Goal: Information Seeking & Learning: Compare options

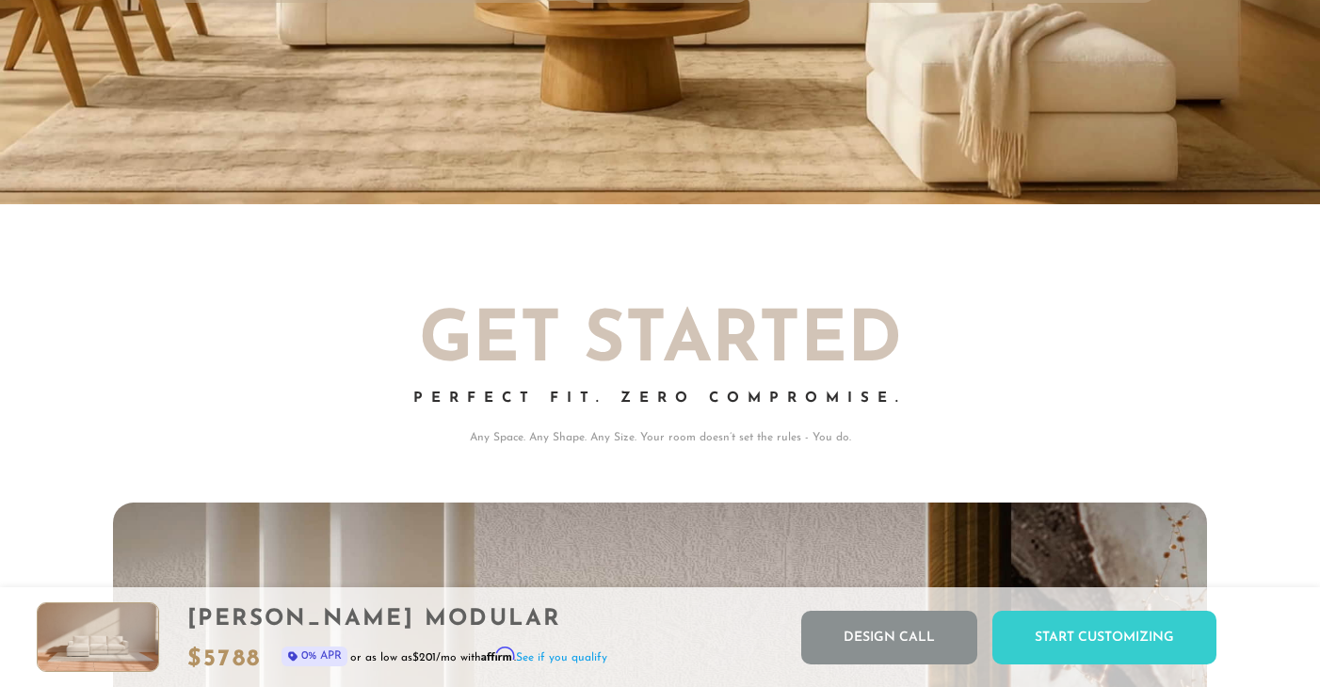
scroll to position [20588, 1320]
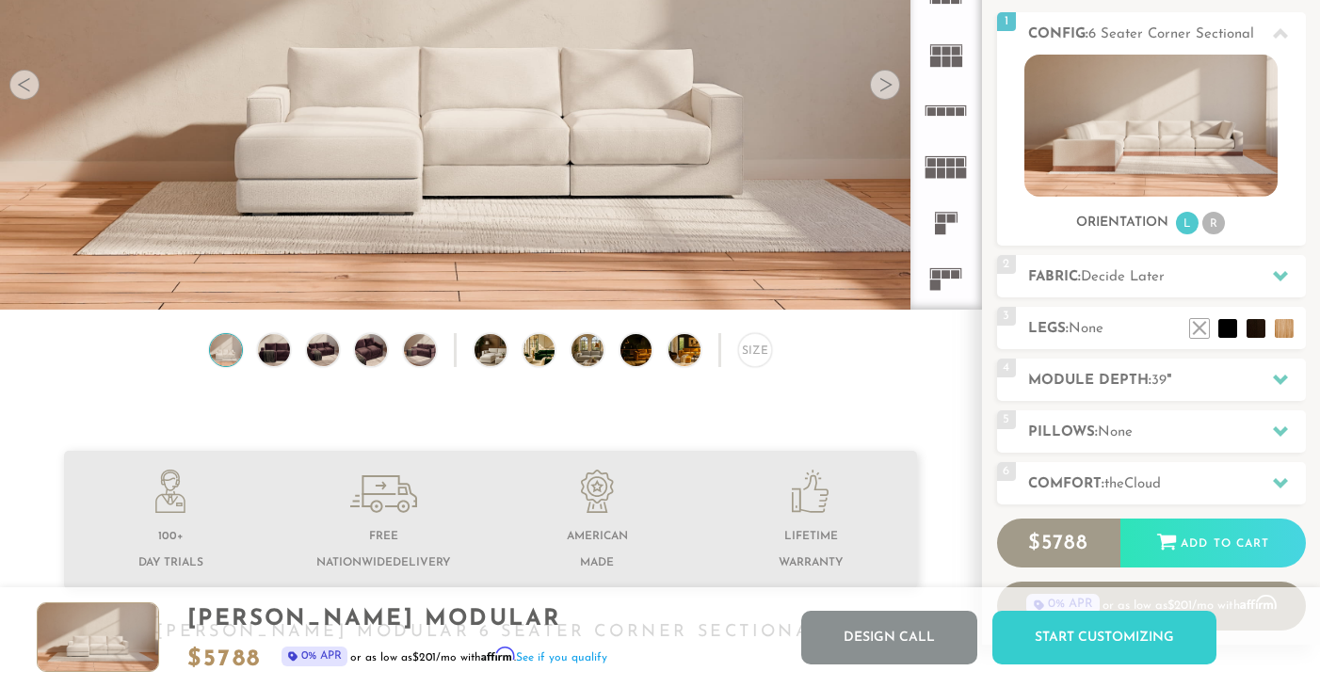
scroll to position [249, 0]
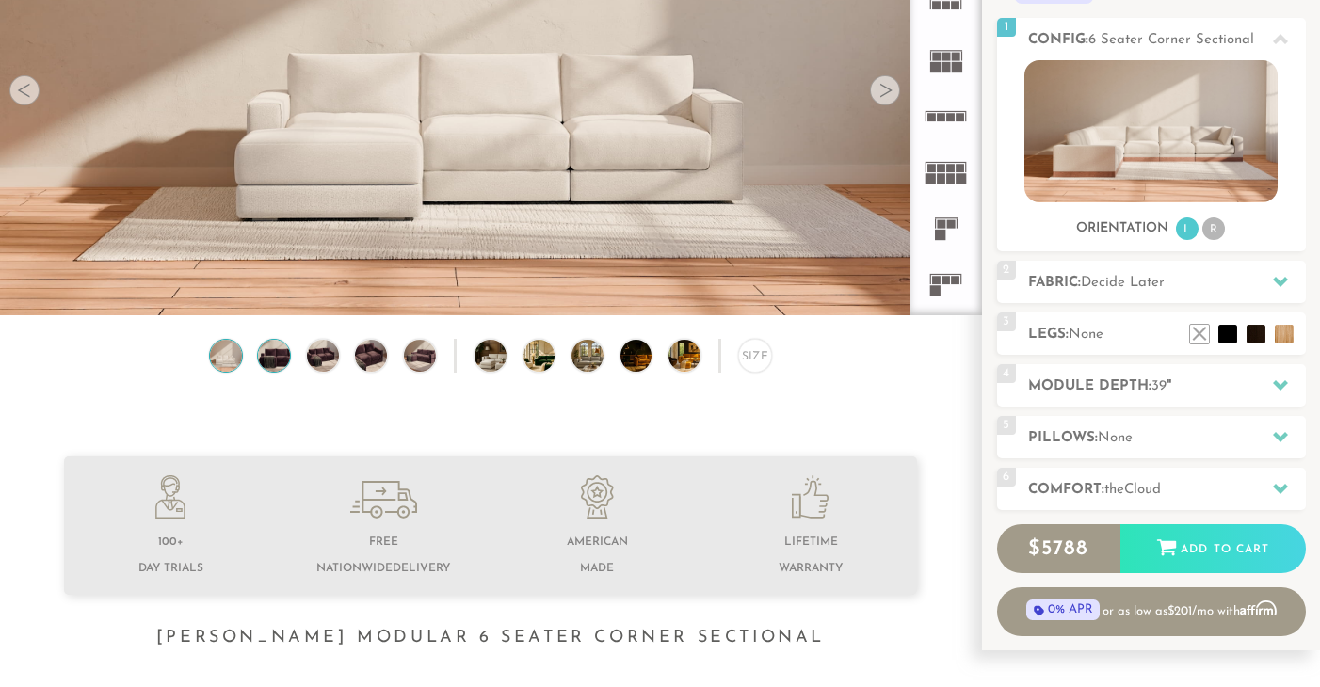
click at [270, 358] on img at bounding box center [274, 356] width 39 height 32
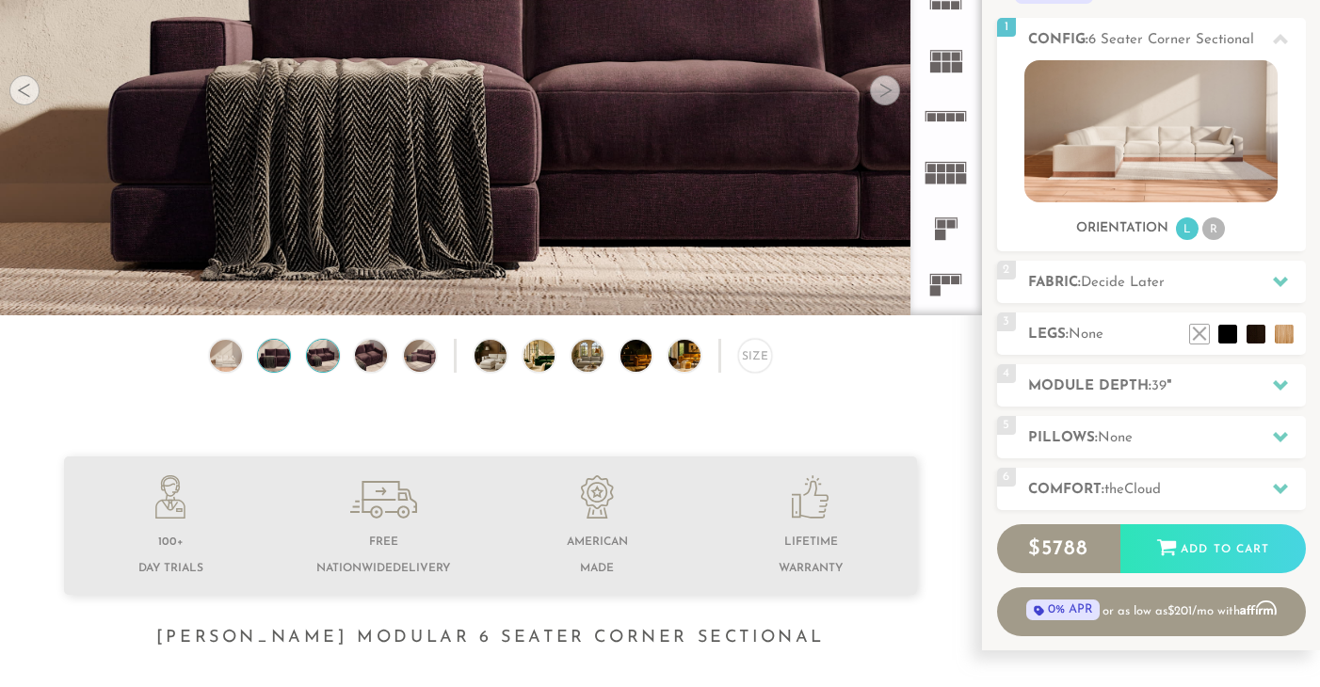
click at [316, 363] on img at bounding box center [322, 356] width 39 height 32
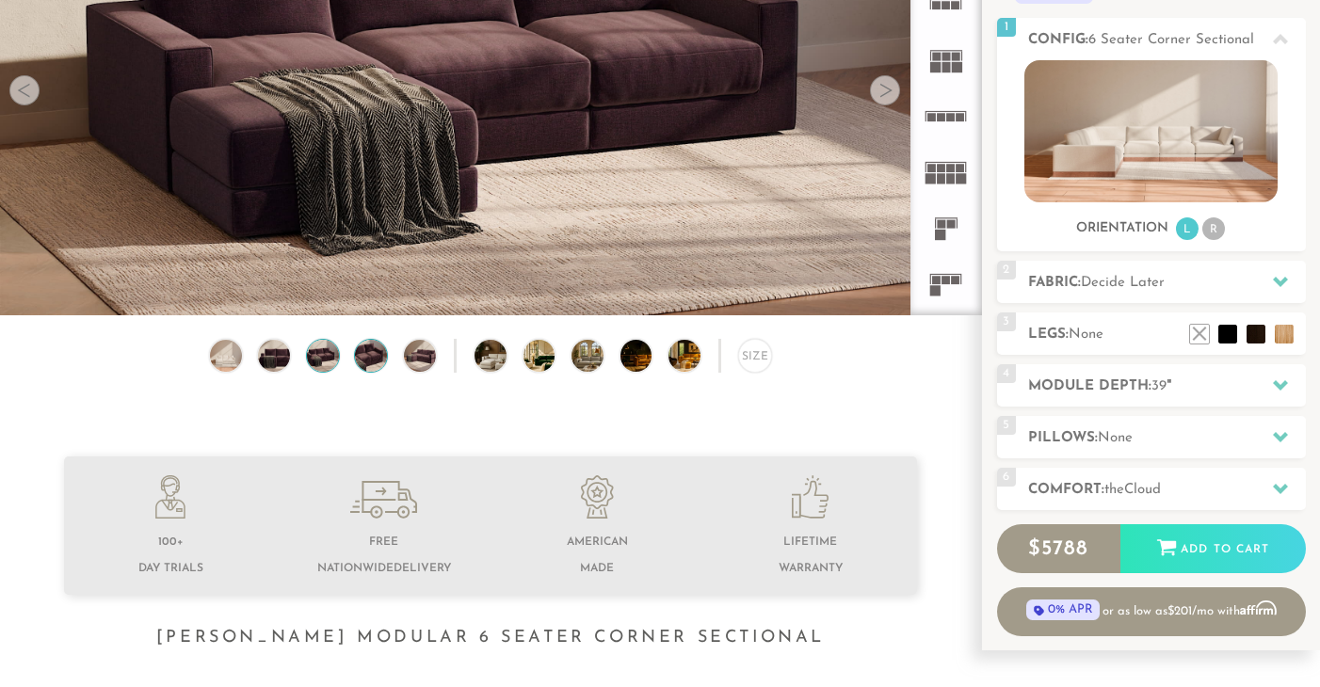
click at [364, 357] on img at bounding box center [371, 356] width 39 height 32
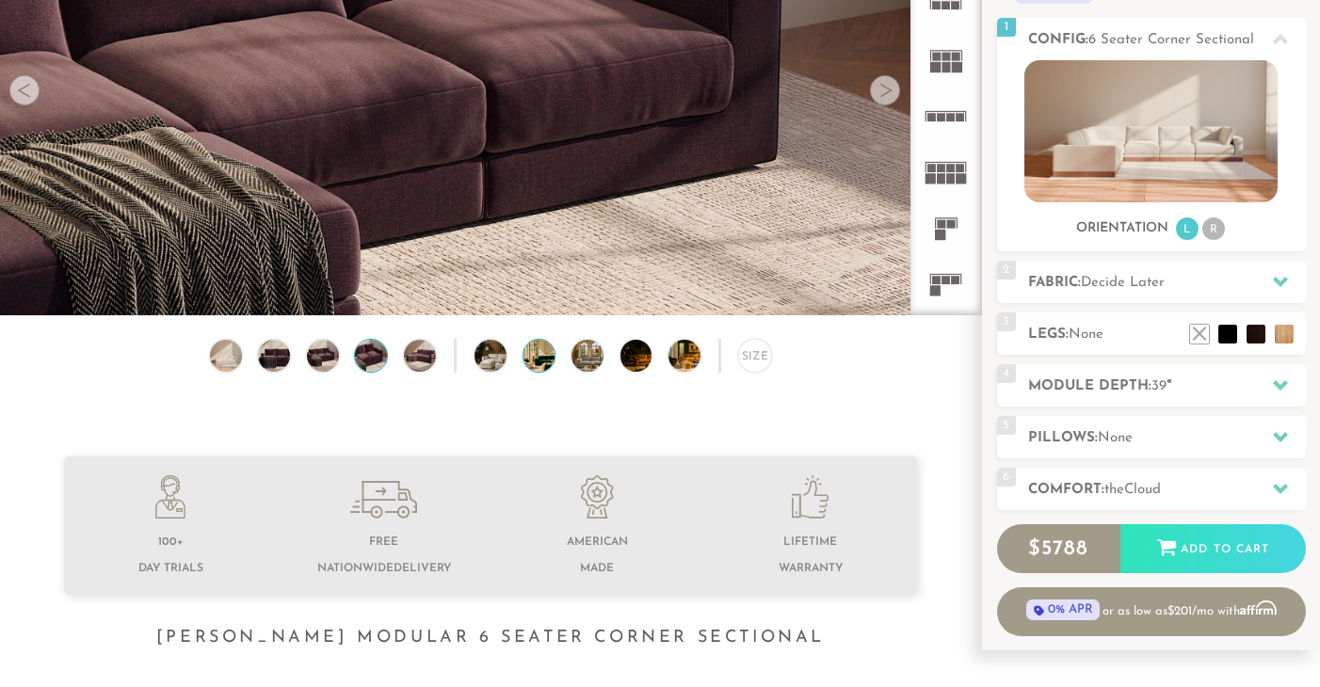
click at [542, 347] on img at bounding box center [551, 356] width 56 height 32
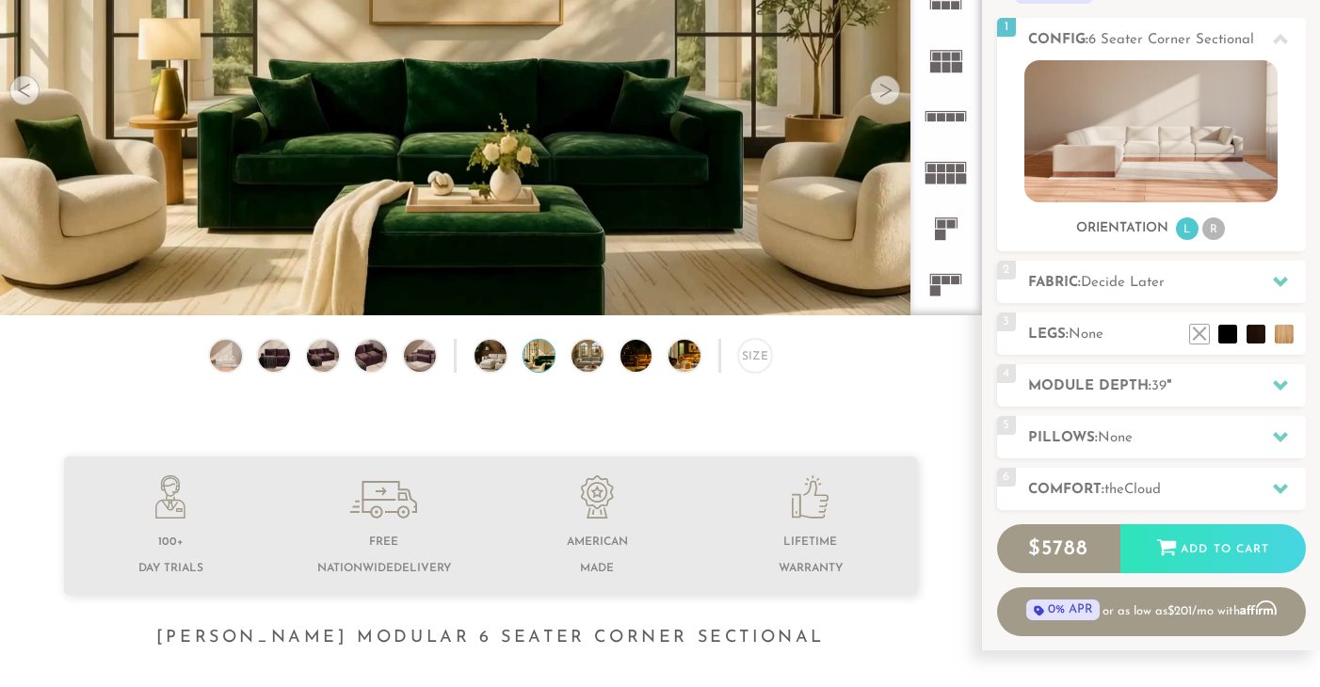
click at [950, 278] on icon at bounding box center [946, 284] width 56 height 56
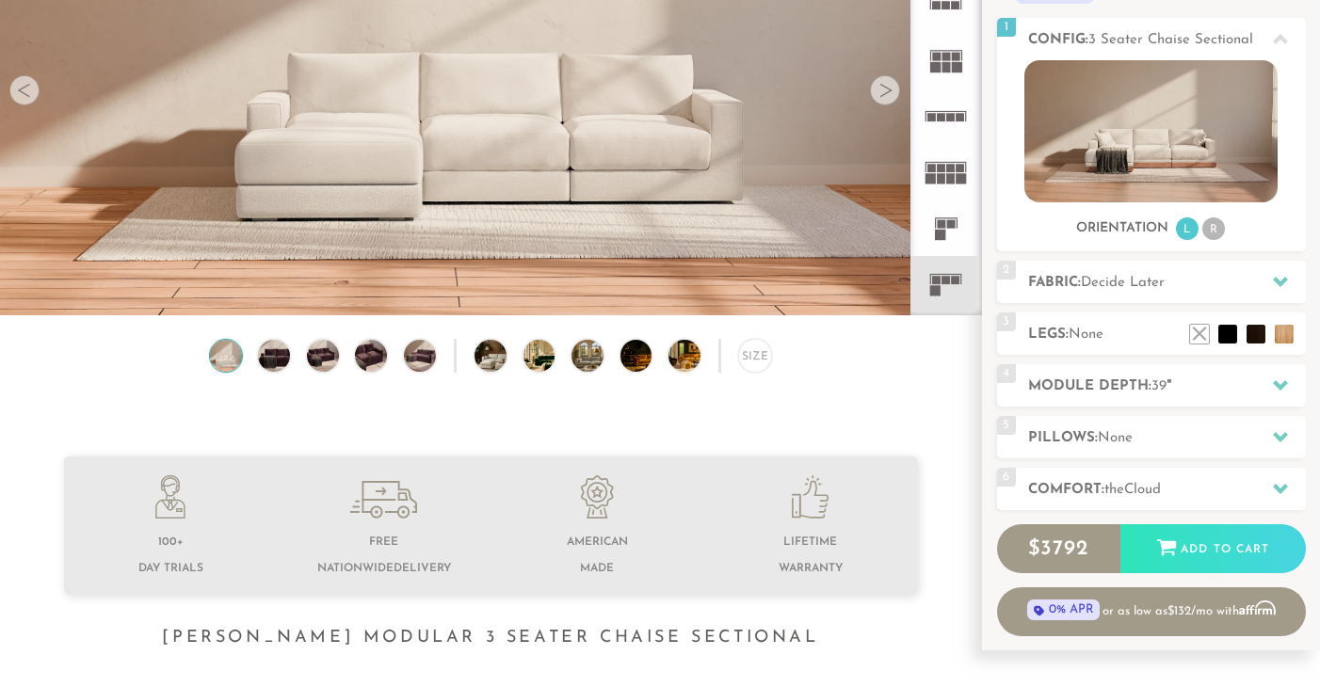
click at [942, 225] on rect at bounding box center [941, 224] width 8 height 8
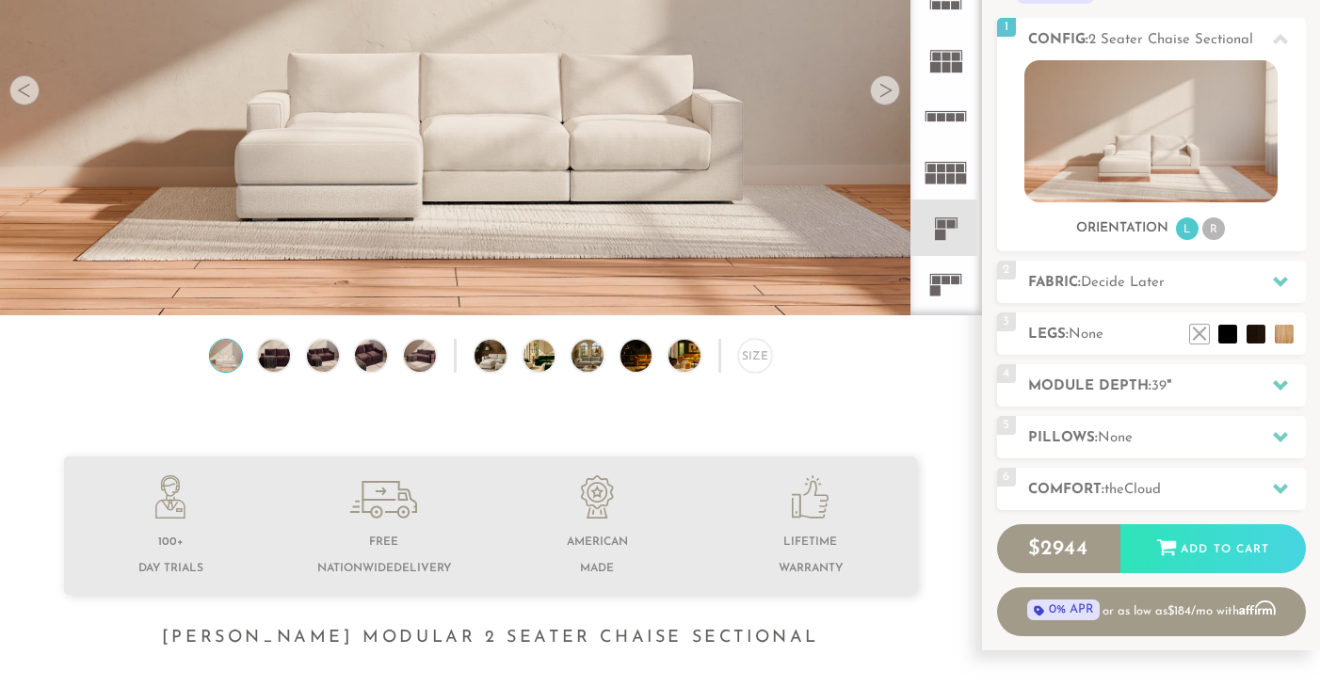
click at [944, 164] on icon at bounding box center [946, 172] width 56 height 56
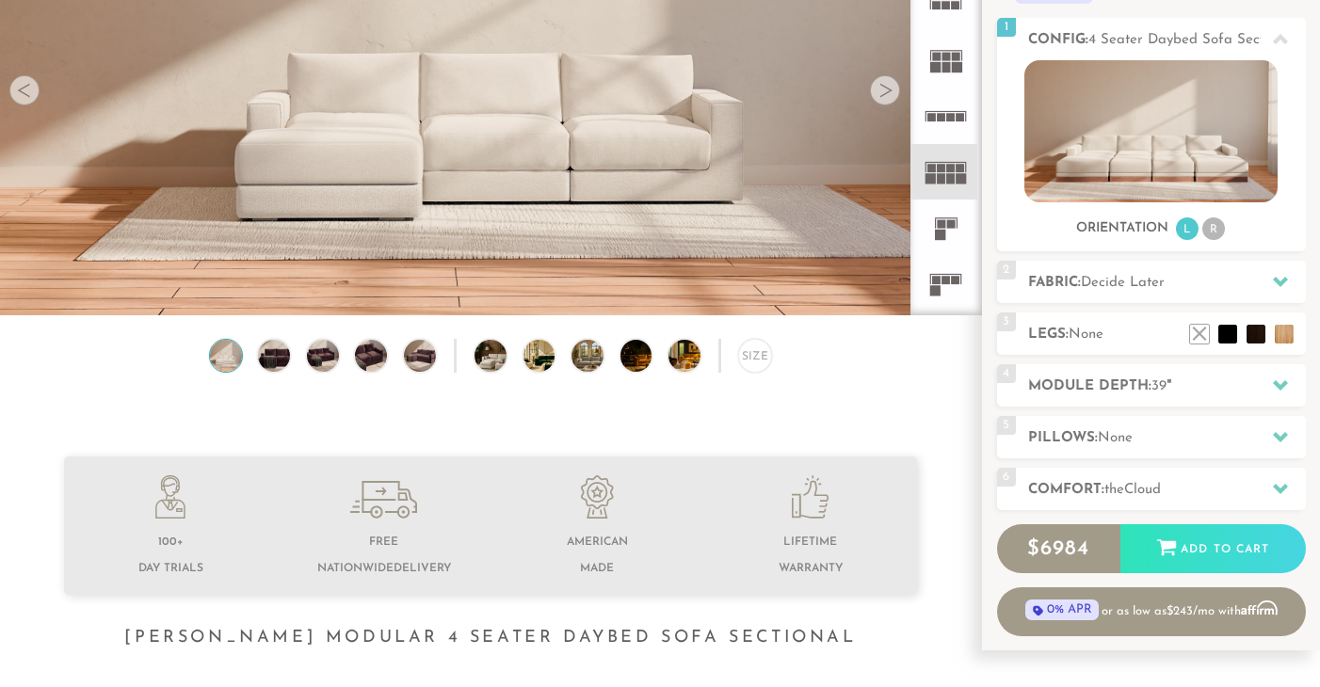
click at [944, 109] on icon at bounding box center [946, 116] width 56 height 56
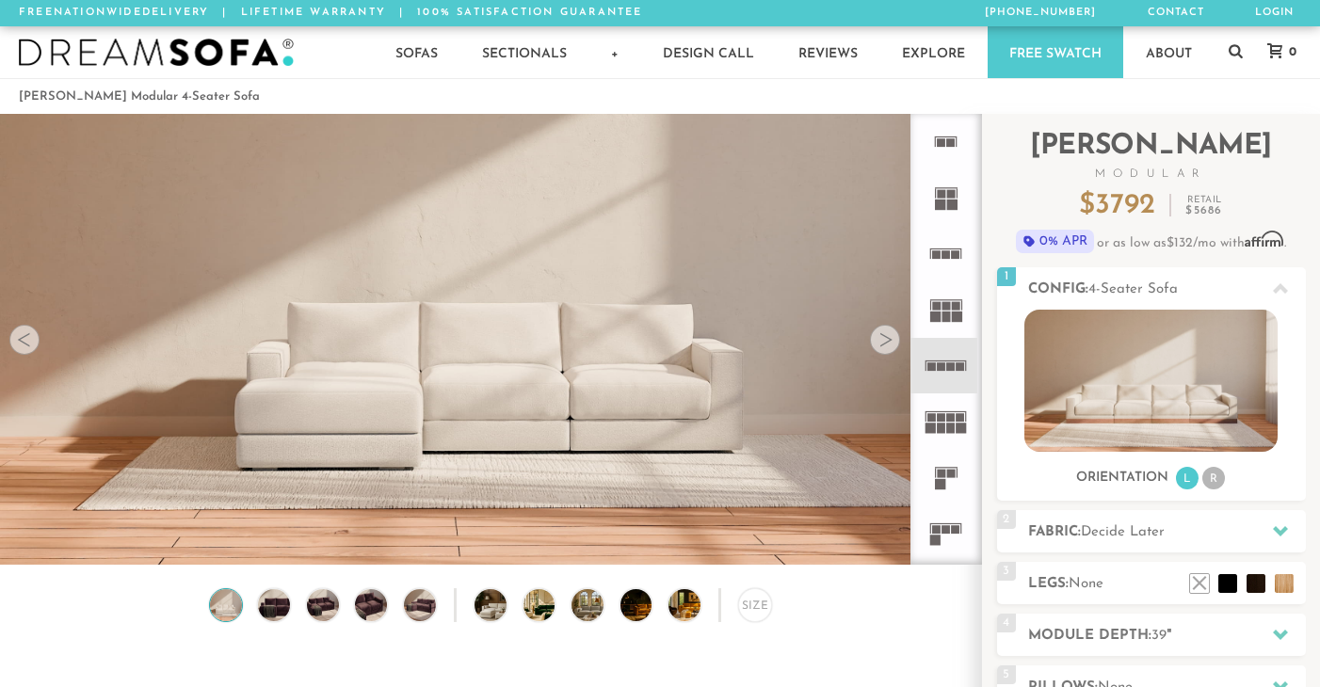
click at [943, 300] on icon at bounding box center [946, 309] width 56 height 56
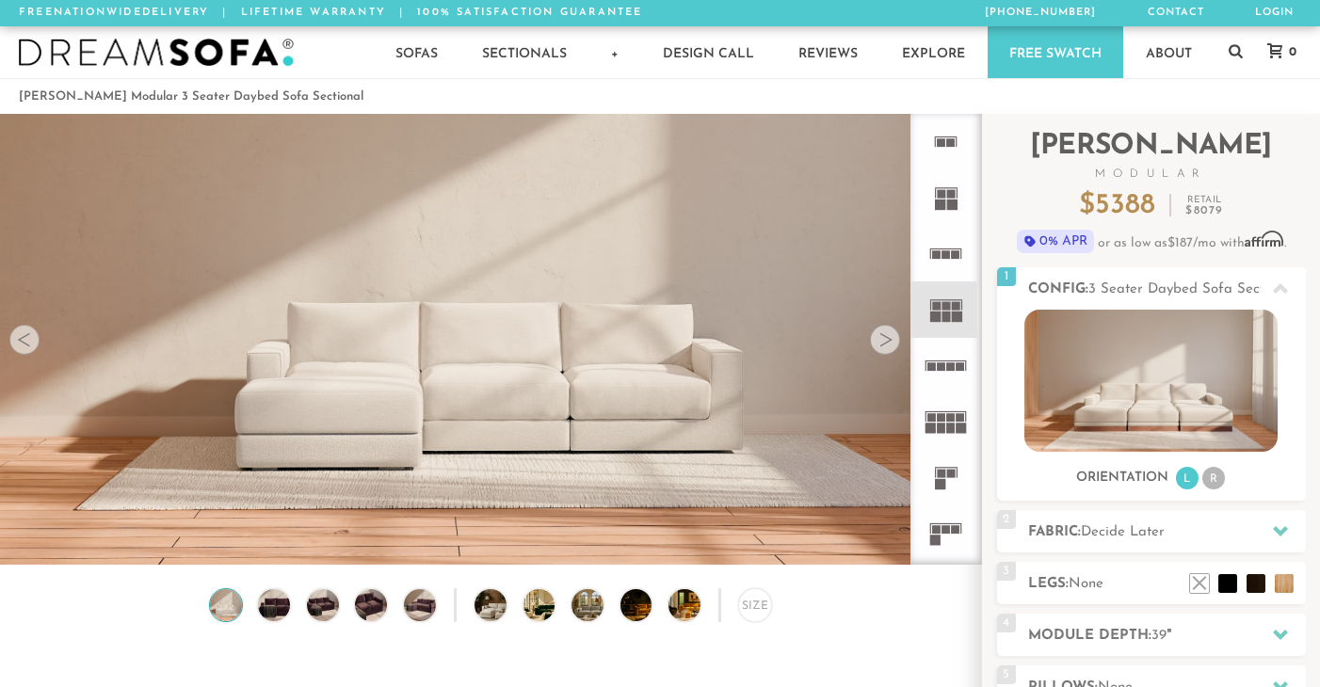
click at [949, 190] on rect at bounding box center [951, 194] width 8 height 8
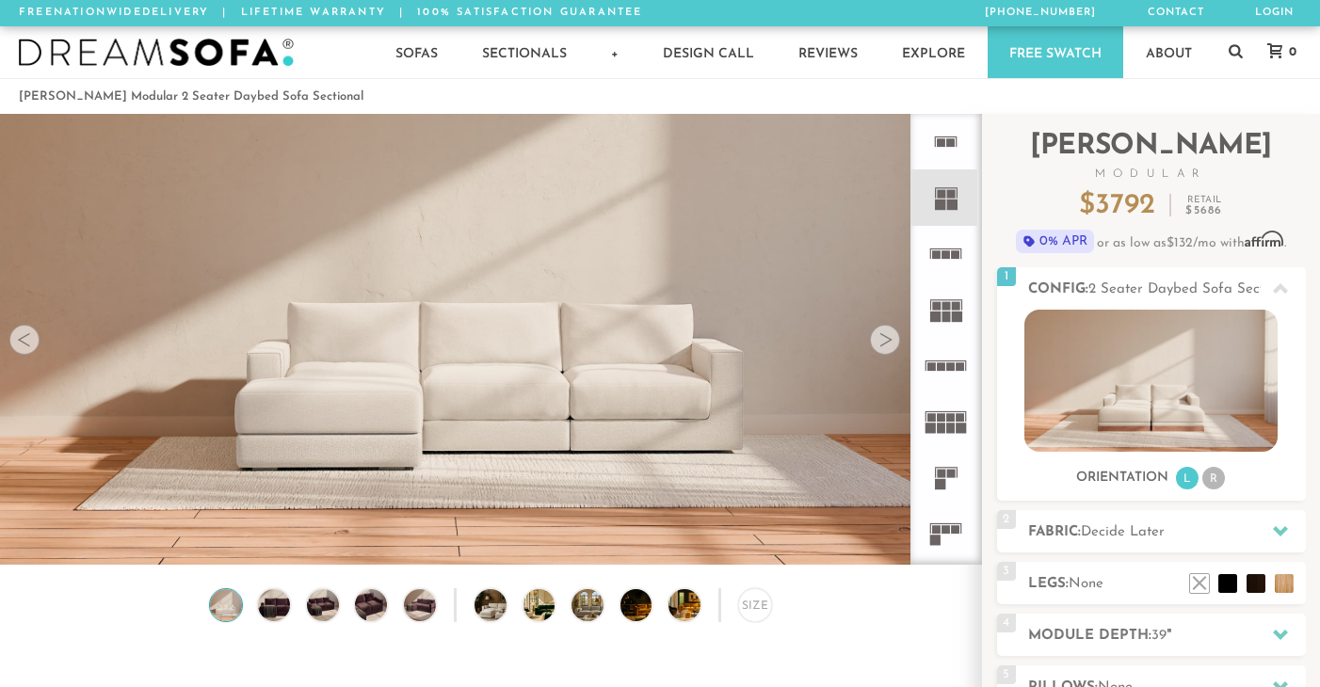
click at [945, 156] on icon at bounding box center [946, 142] width 56 height 56
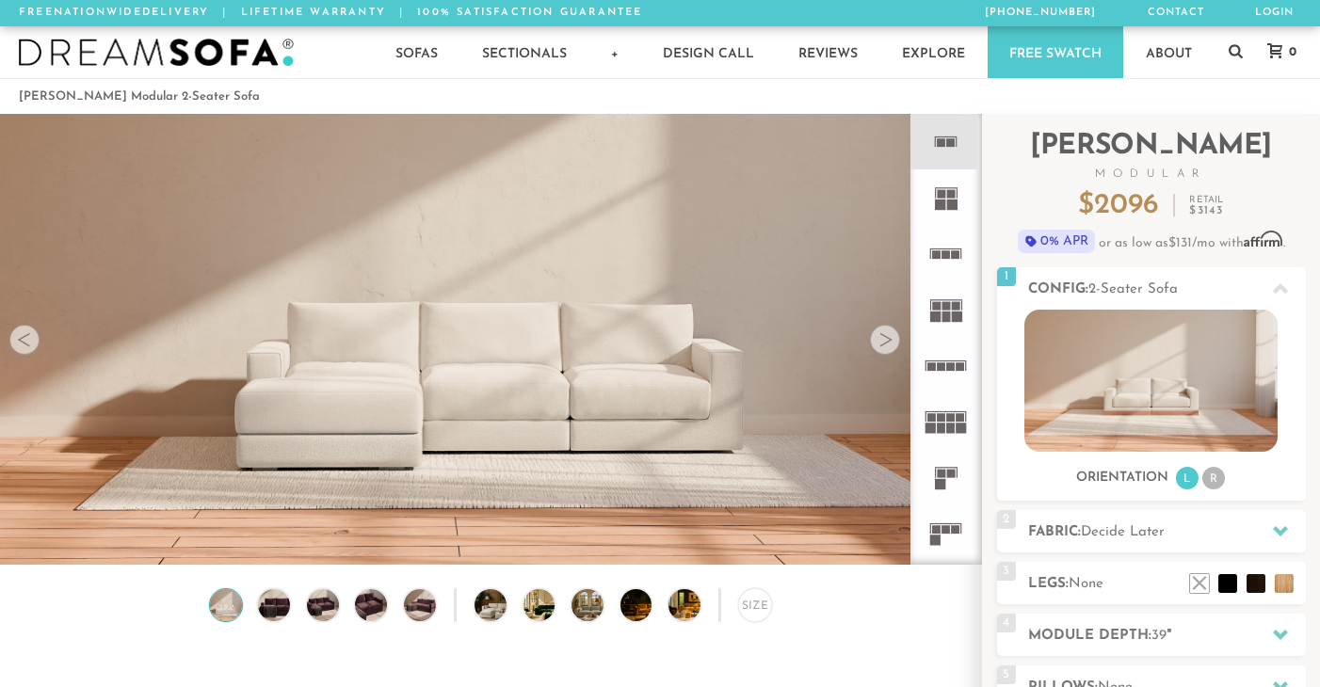
click at [938, 532] on rect at bounding box center [936, 529] width 8 height 8
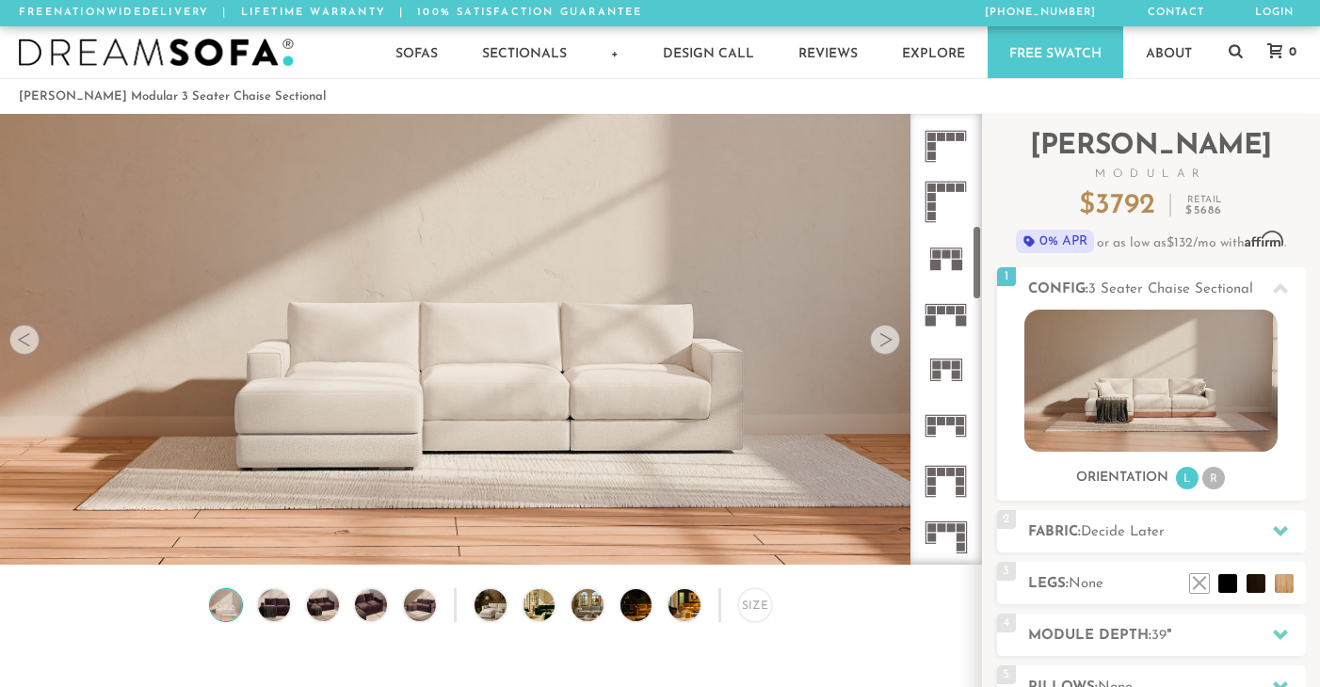
scroll to position [666, 0]
click at [934, 205] on rect at bounding box center [931, 207] width 8 height 8
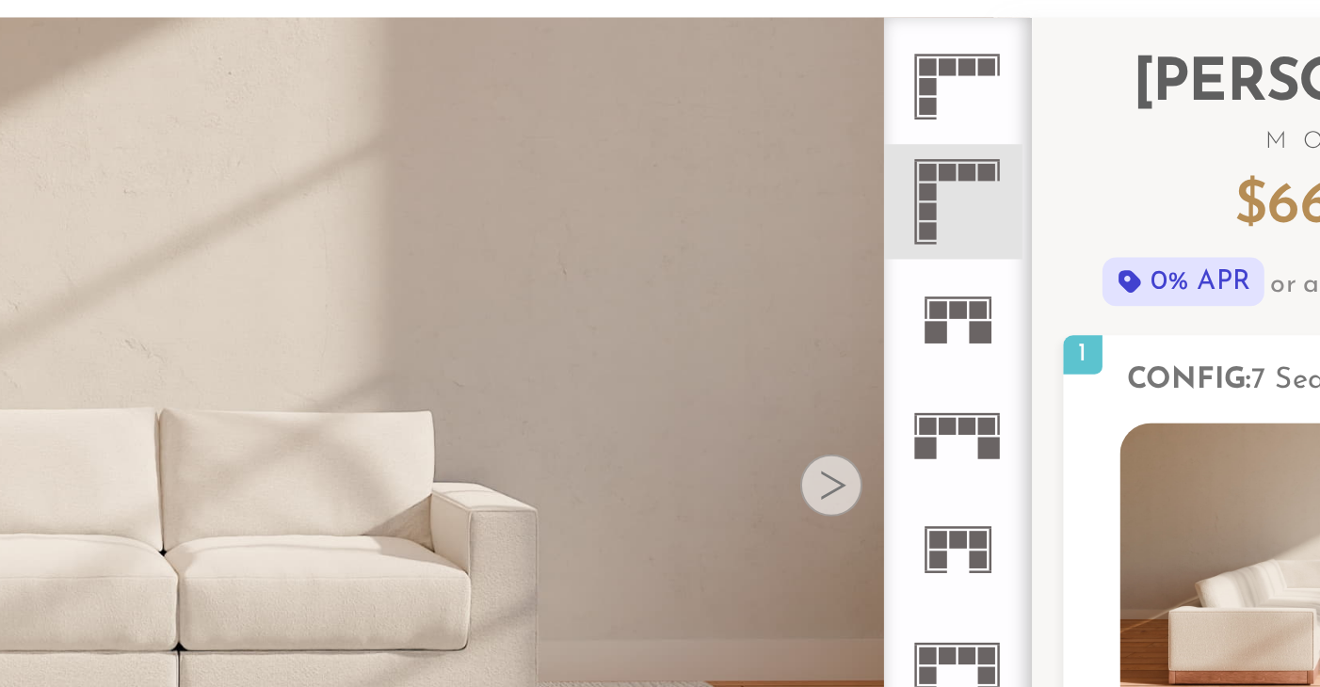
click at [932, 151] on icon at bounding box center [946, 148] width 56 height 56
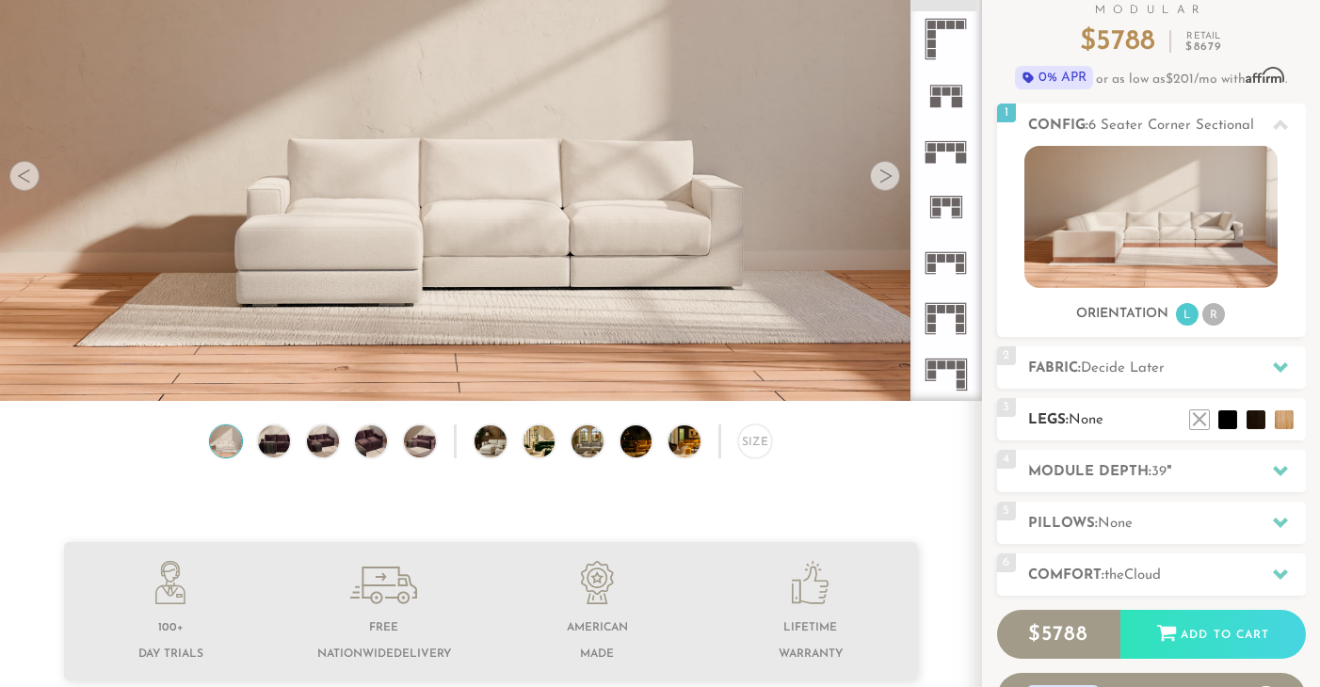
scroll to position [172, 0]
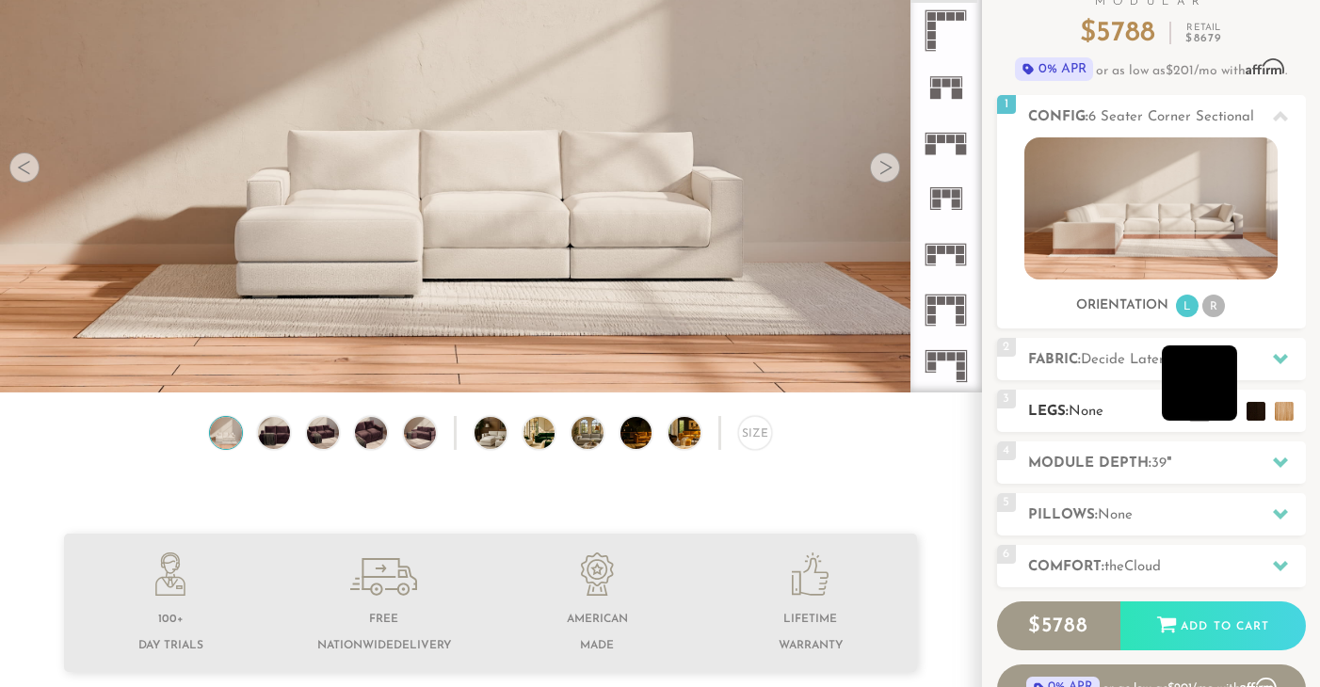
click at [1228, 407] on li at bounding box center [1199, 382] width 75 height 75
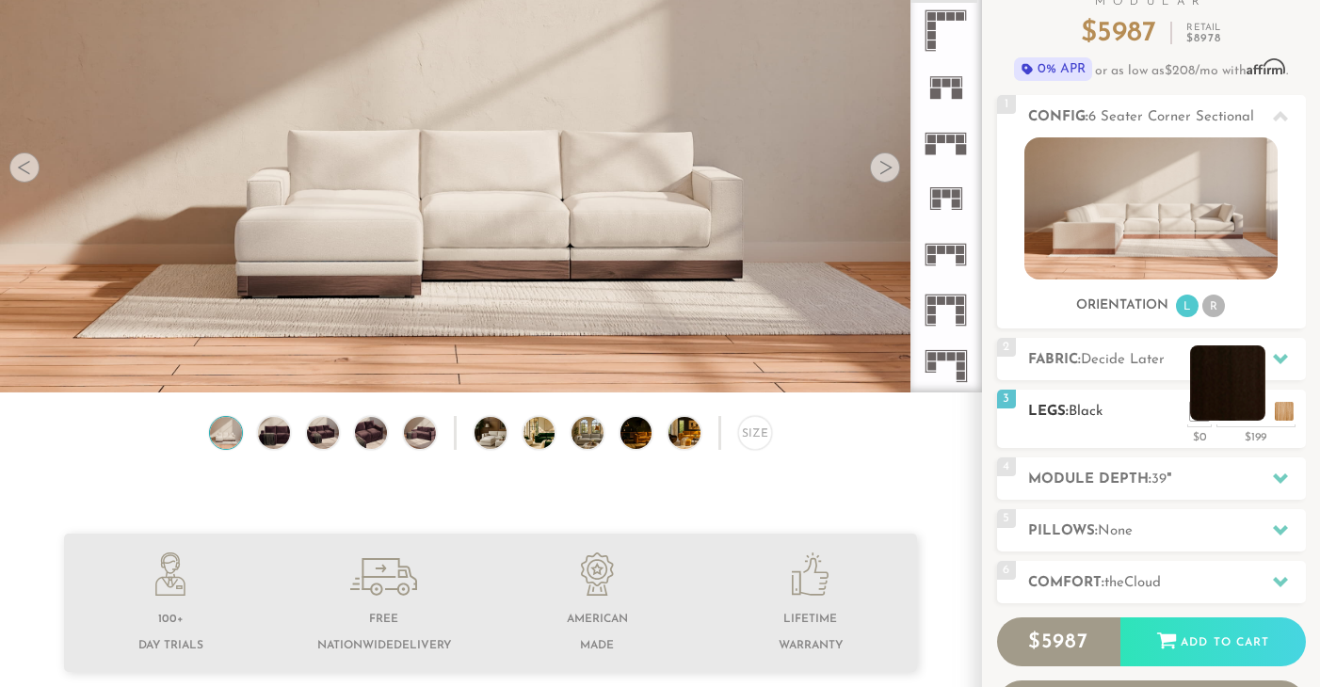
click at [1256, 417] on li at bounding box center [1227, 382] width 75 height 75
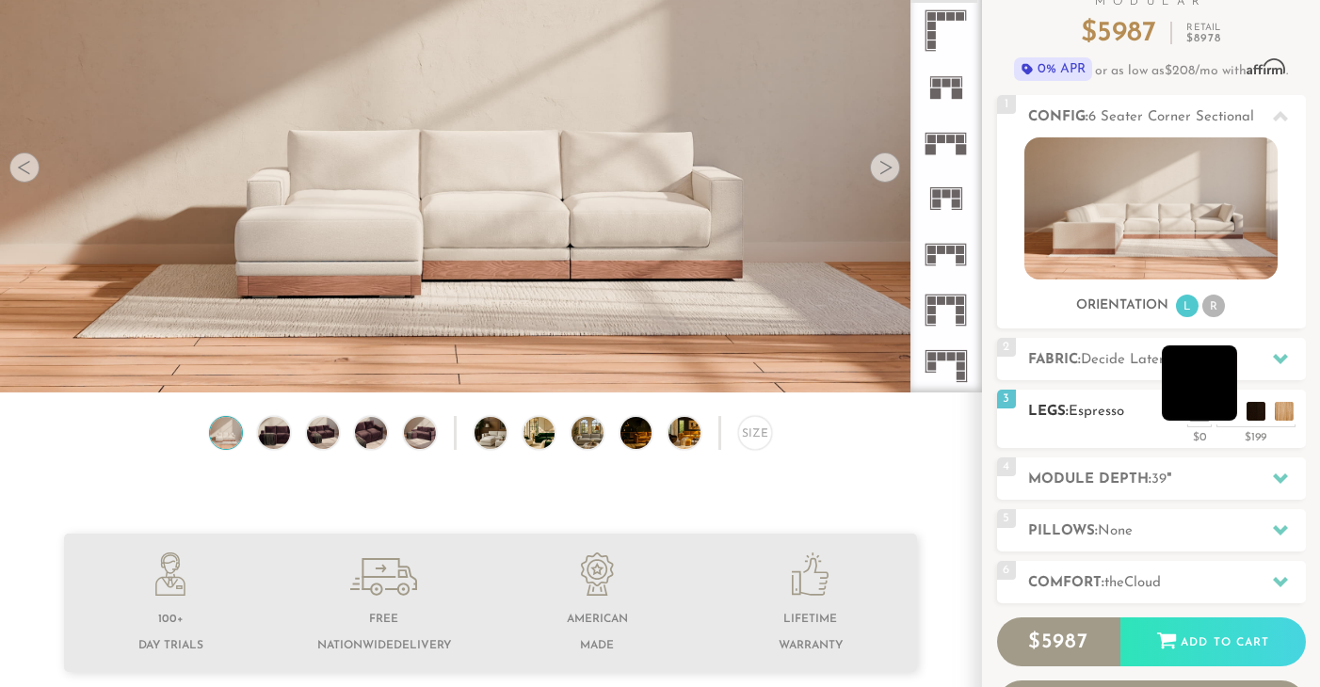
click at [1230, 412] on li at bounding box center [1199, 382] width 75 height 75
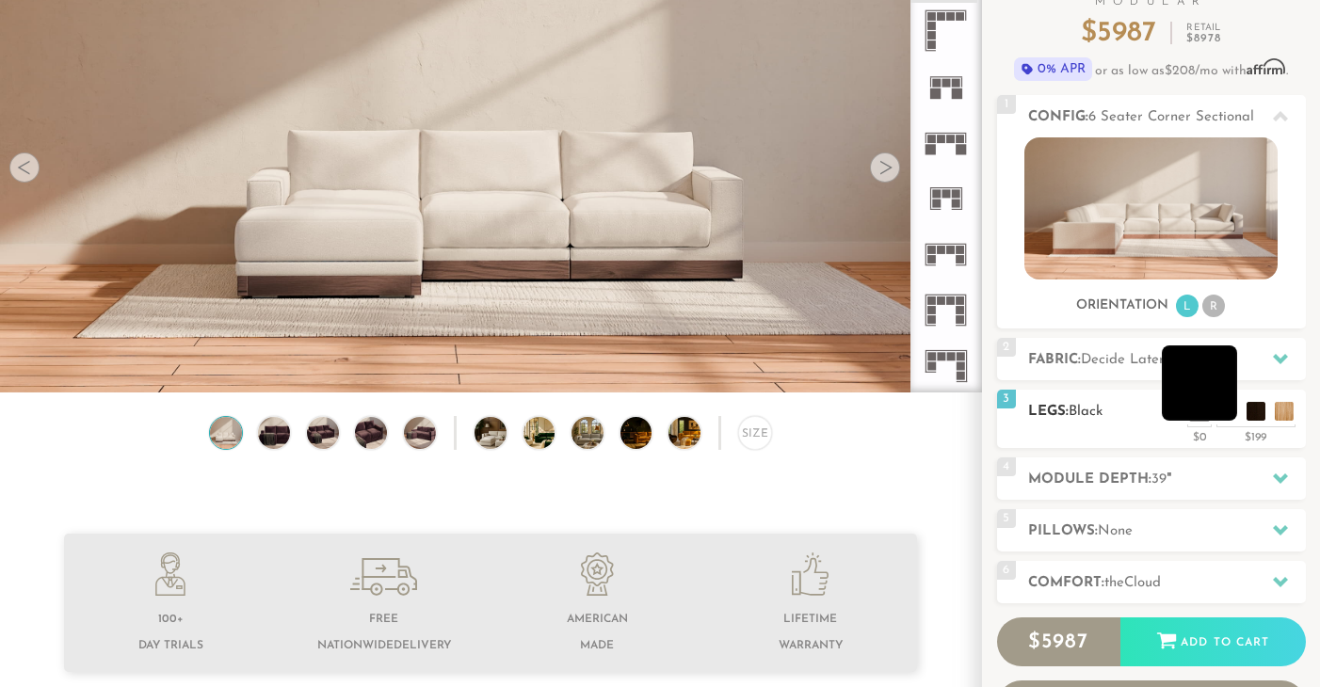
click at [1230, 416] on li at bounding box center [1199, 382] width 75 height 75
click at [1257, 414] on li at bounding box center [1227, 382] width 75 height 75
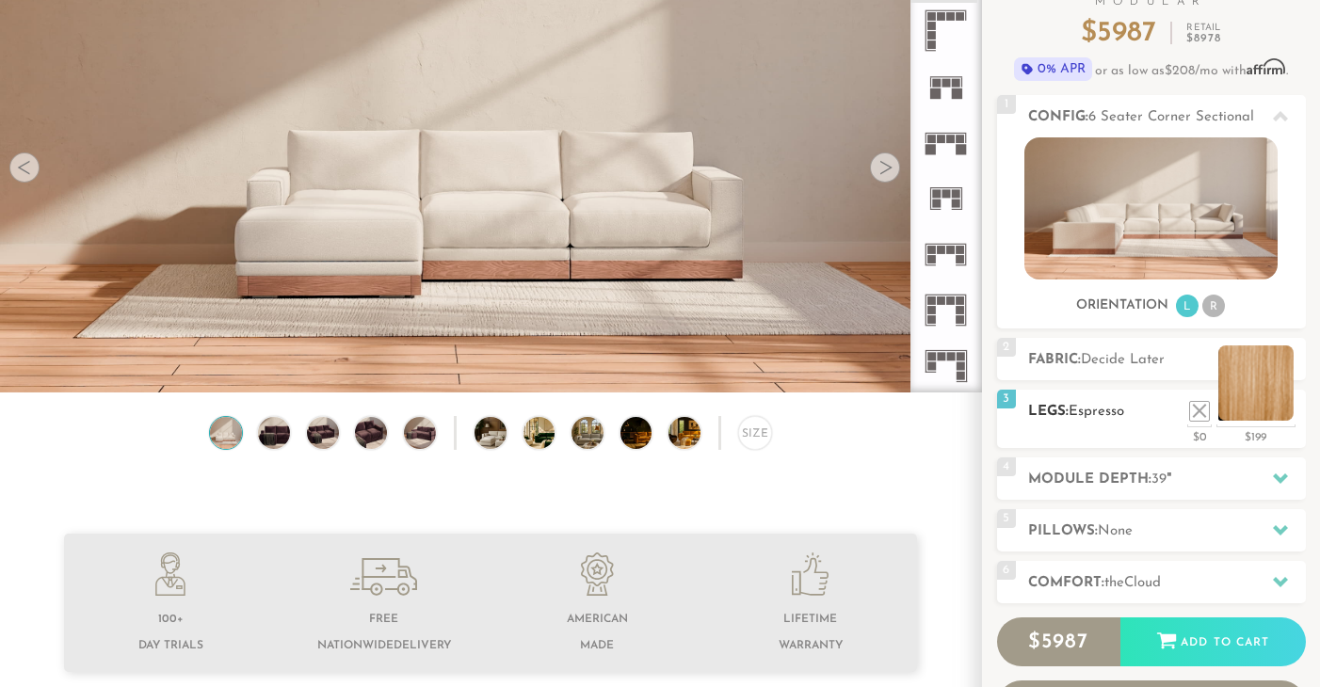
click at [1284, 410] on li at bounding box center [1255, 382] width 75 height 75
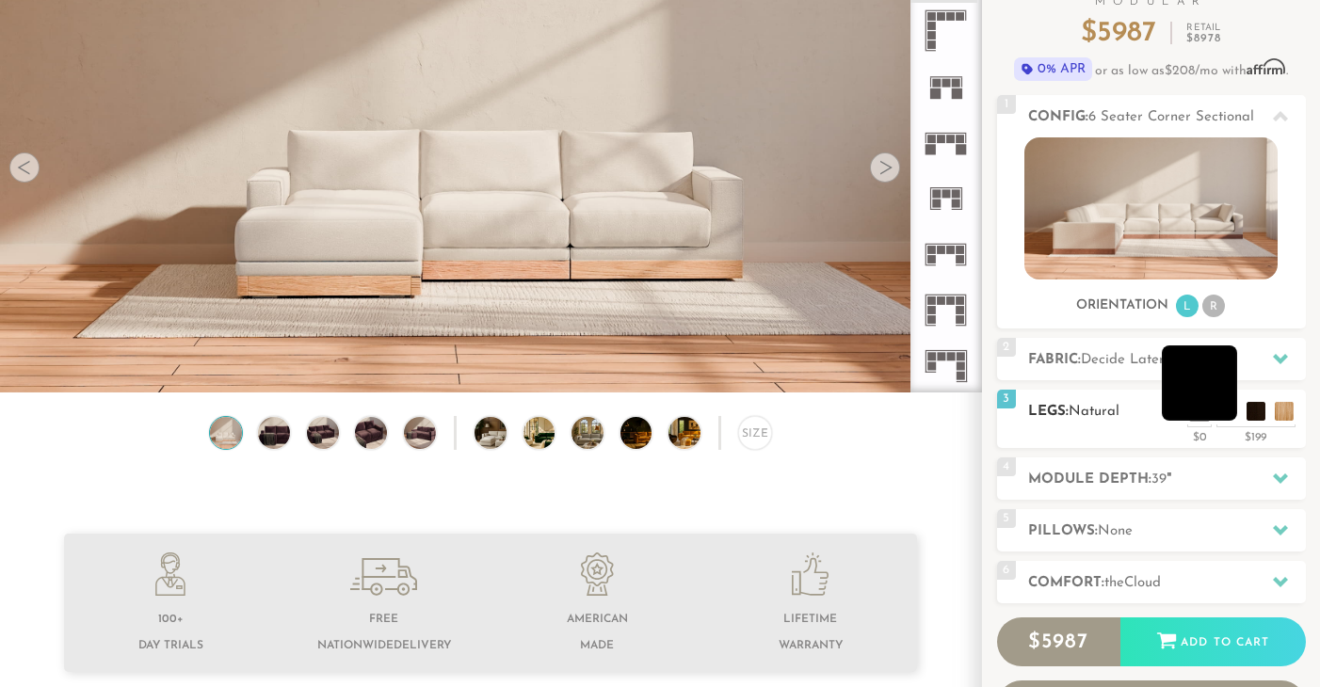
click at [1228, 409] on li at bounding box center [1199, 382] width 75 height 75
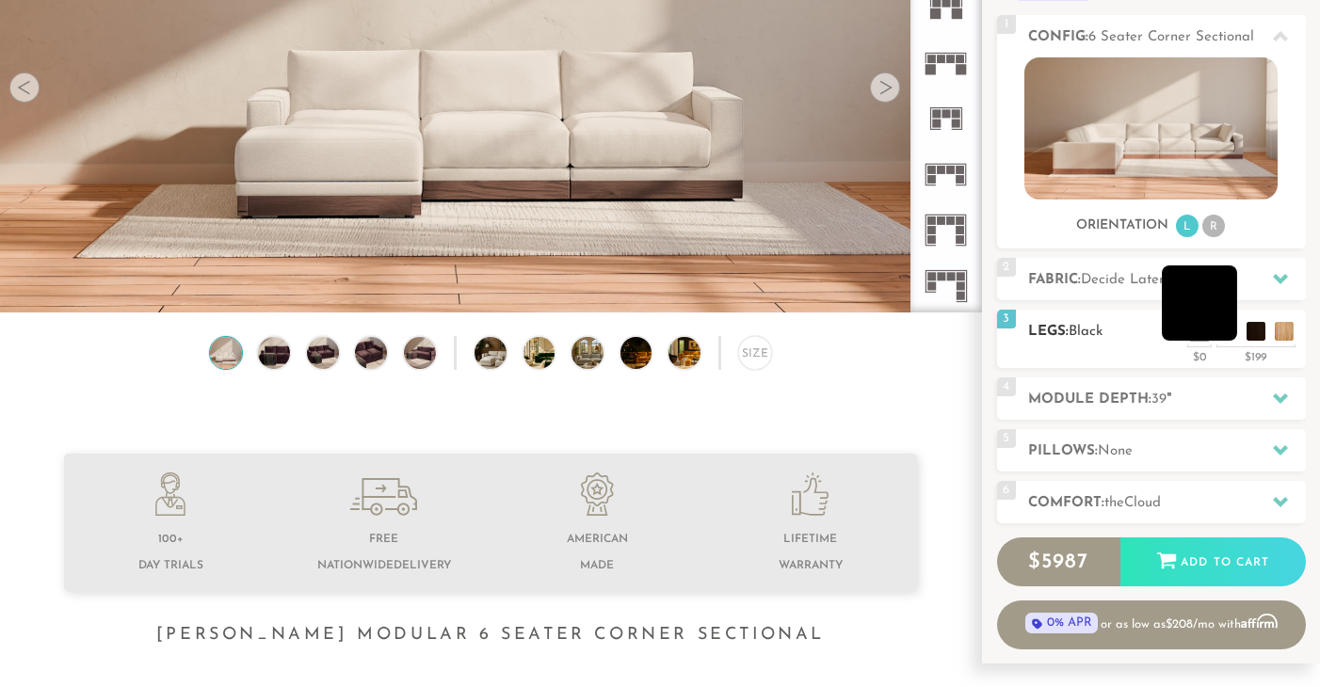
scroll to position [253, 0]
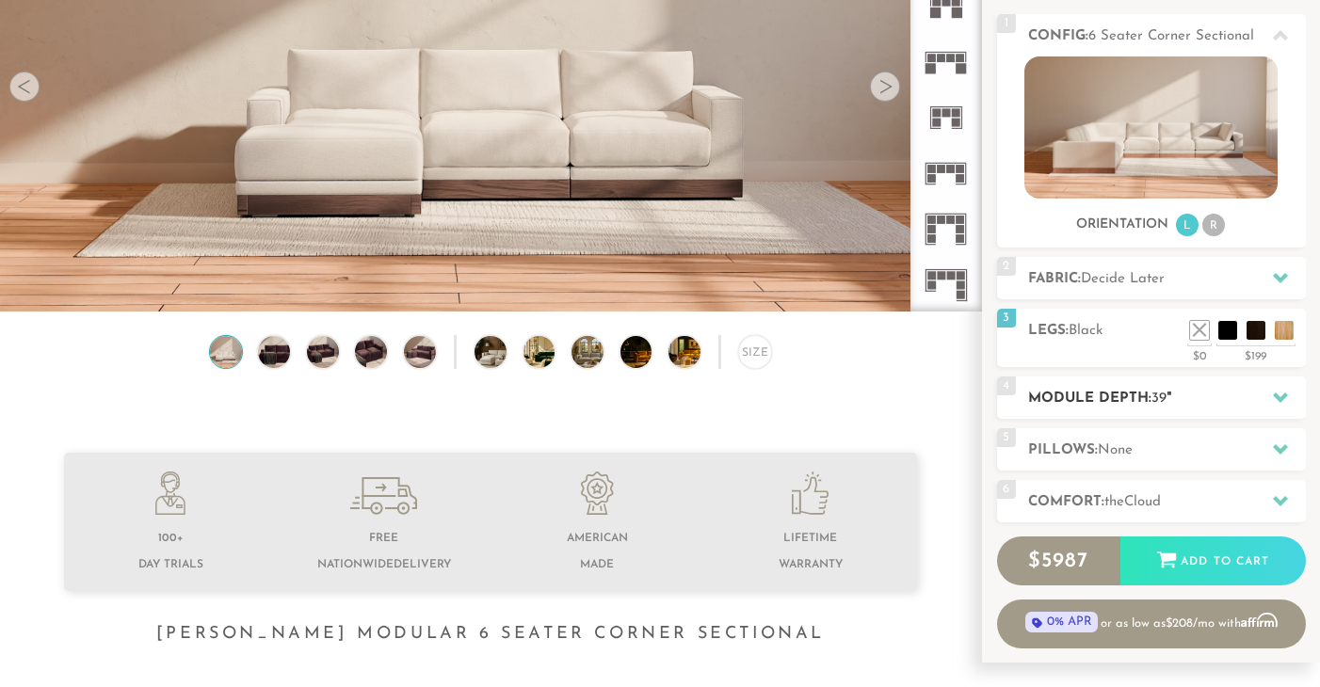
click at [1275, 390] on icon at bounding box center [1280, 397] width 15 height 15
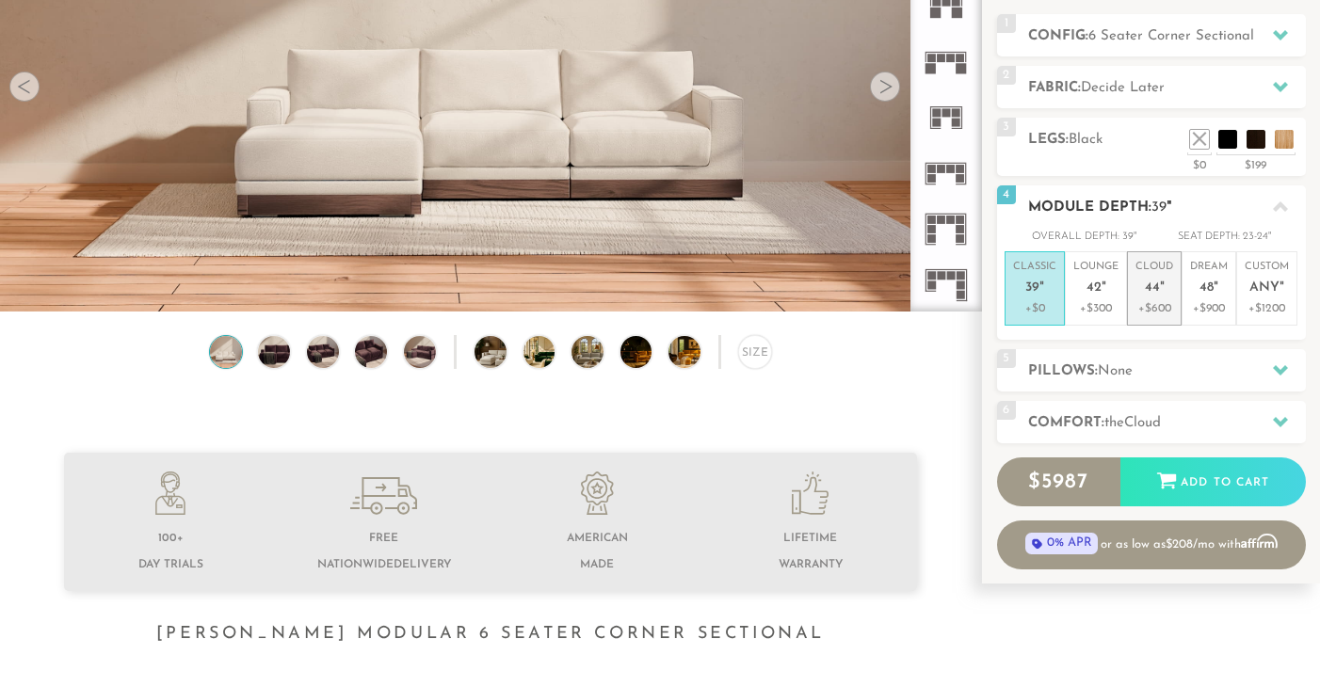
click at [1142, 300] on p "+$600" at bounding box center [1154, 308] width 38 height 17
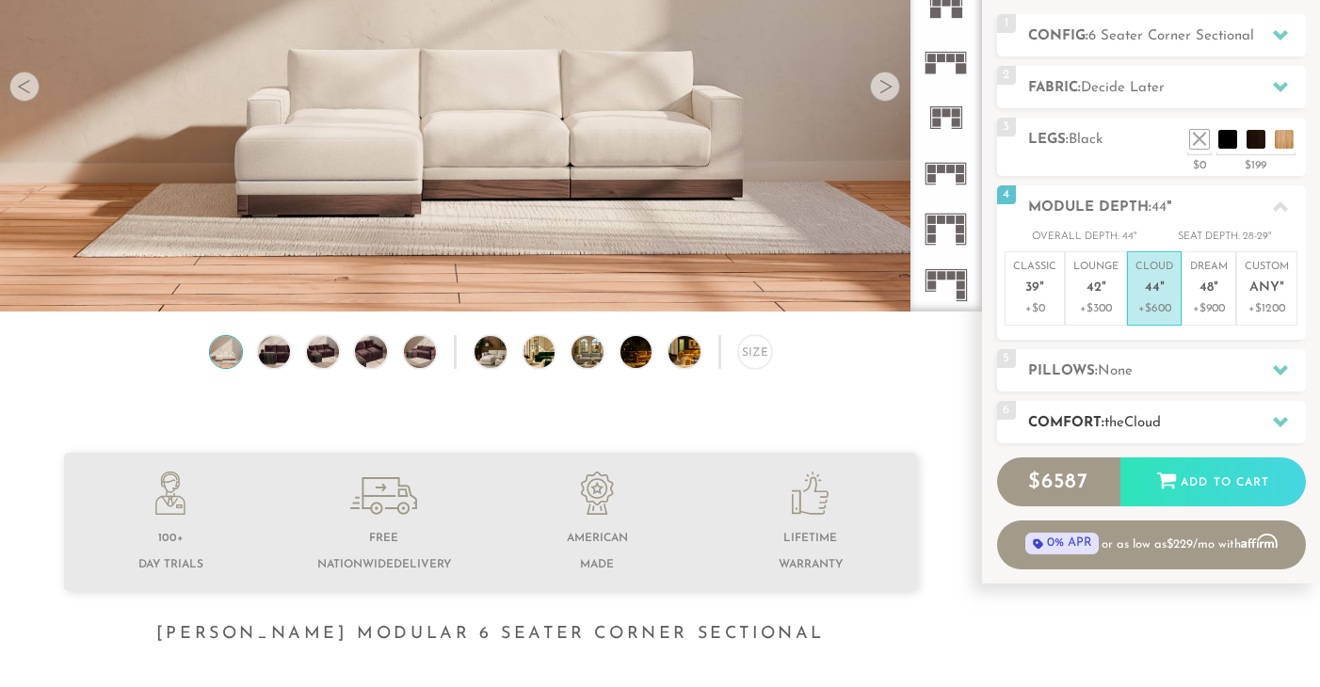
click at [1276, 418] on icon at bounding box center [1280, 422] width 15 height 10
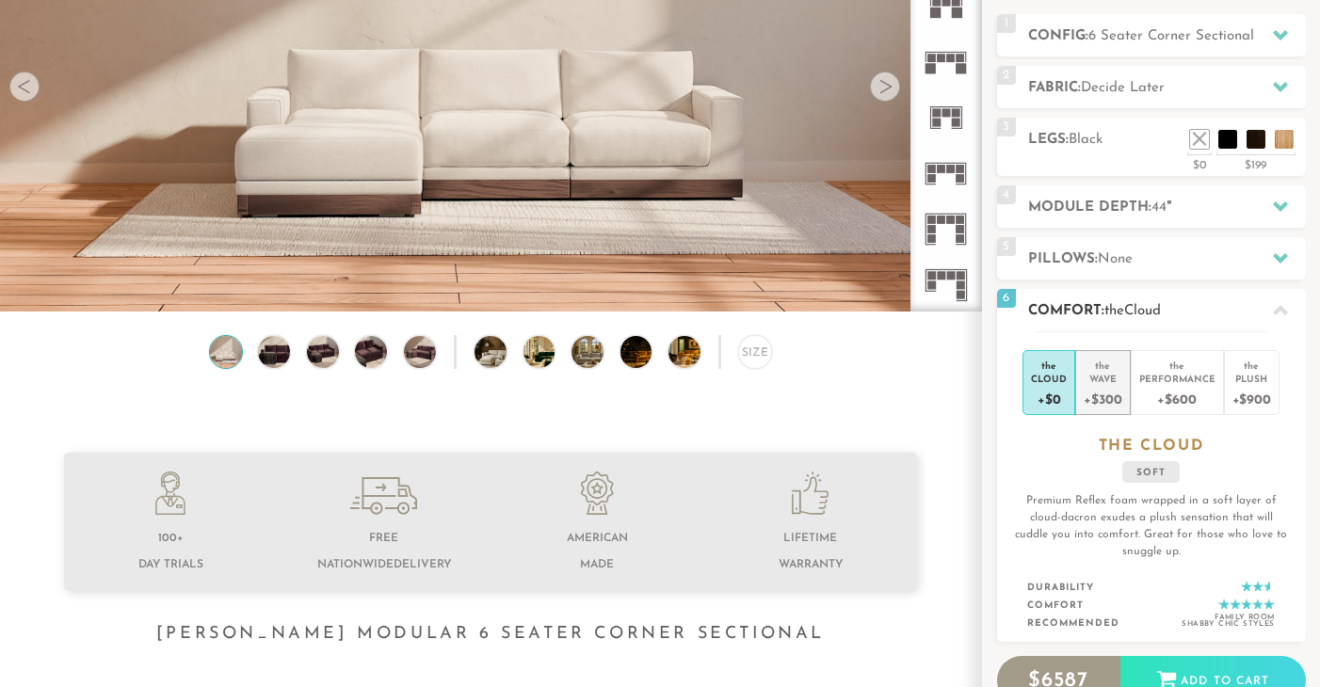
click at [1104, 387] on div "+$300" at bounding box center [1102, 398] width 38 height 27
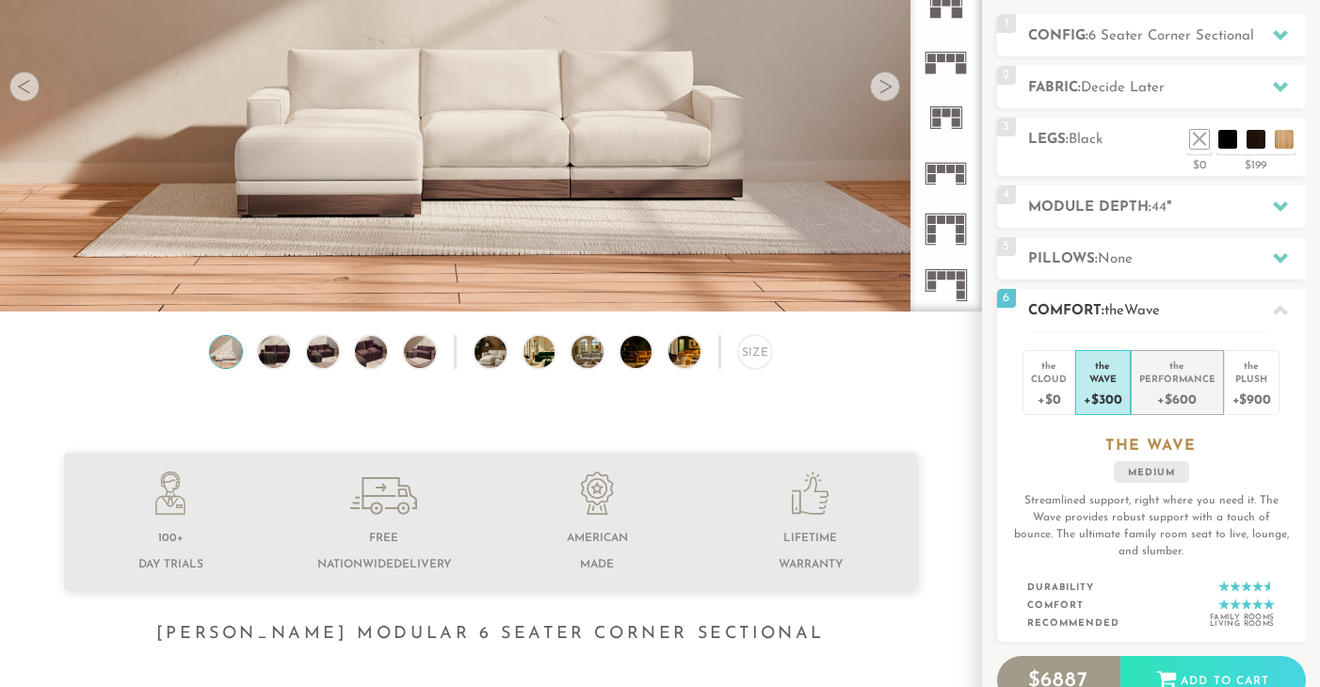
click at [1182, 377] on div "Performance" at bounding box center [1177, 378] width 76 height 13
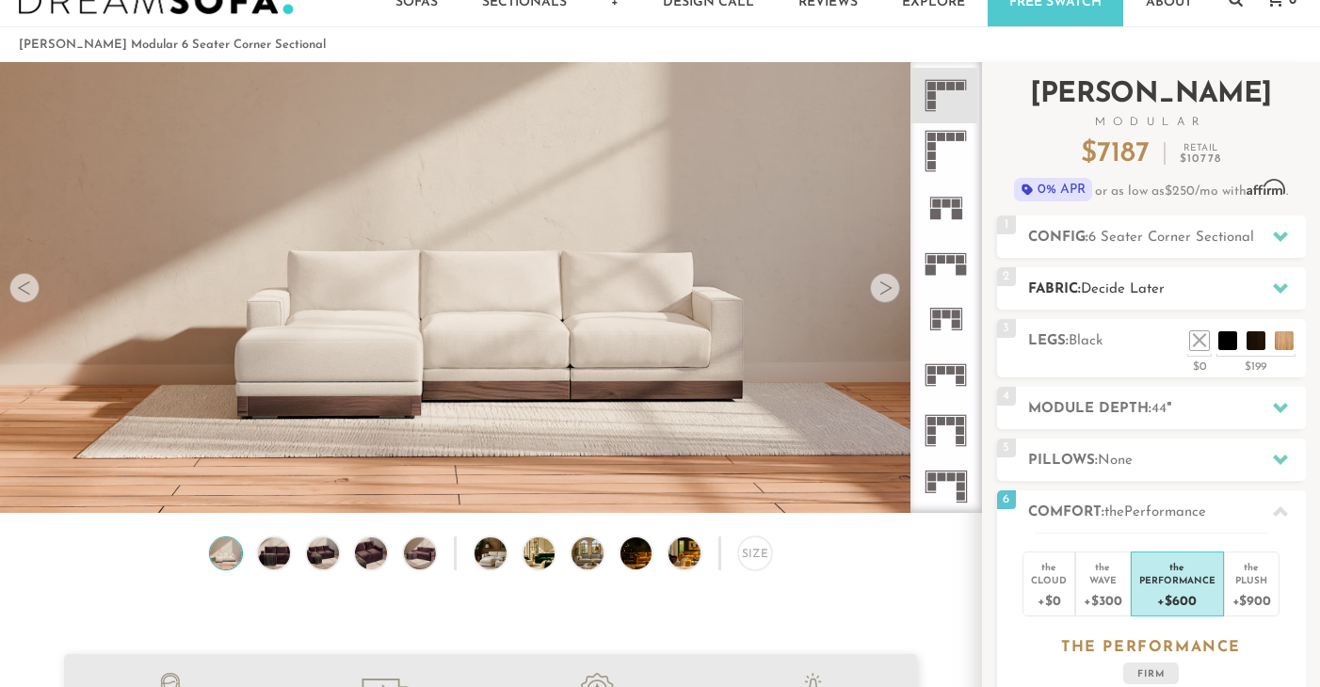
scroll to position [58, 0]
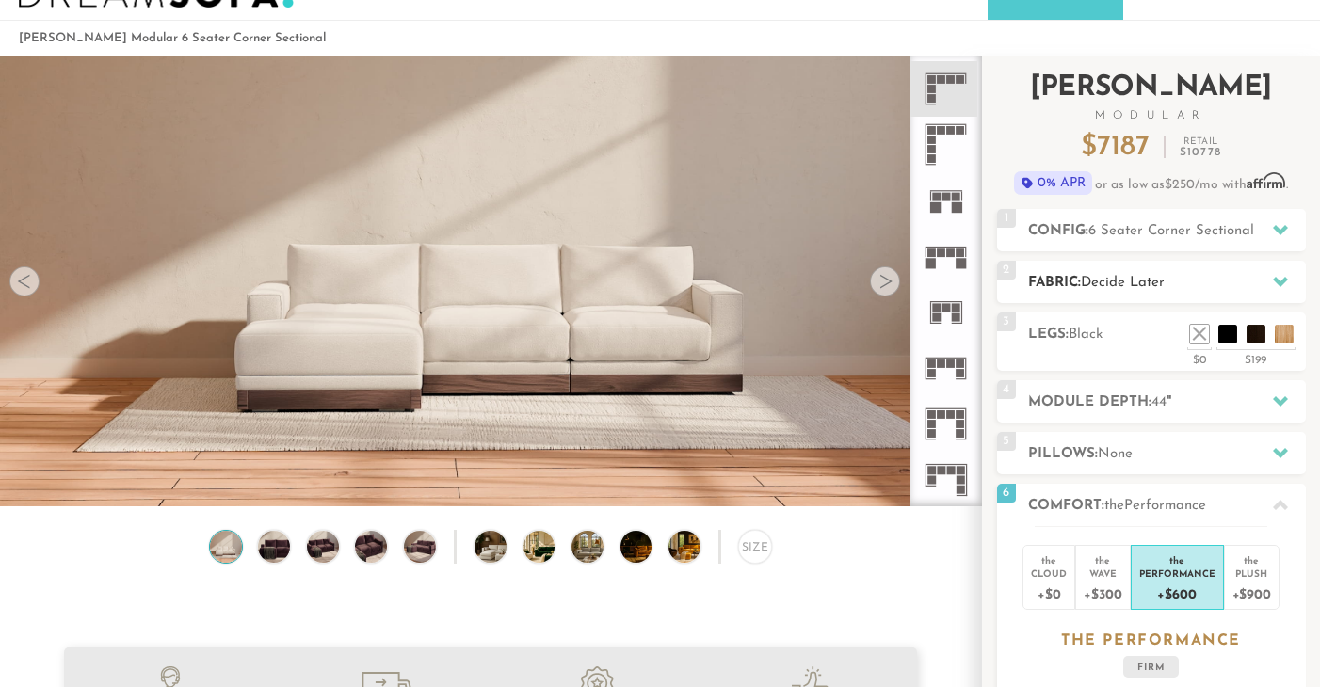
click at [1277, 281] on icon at bounding box center [1280, 282] width 15 height 10
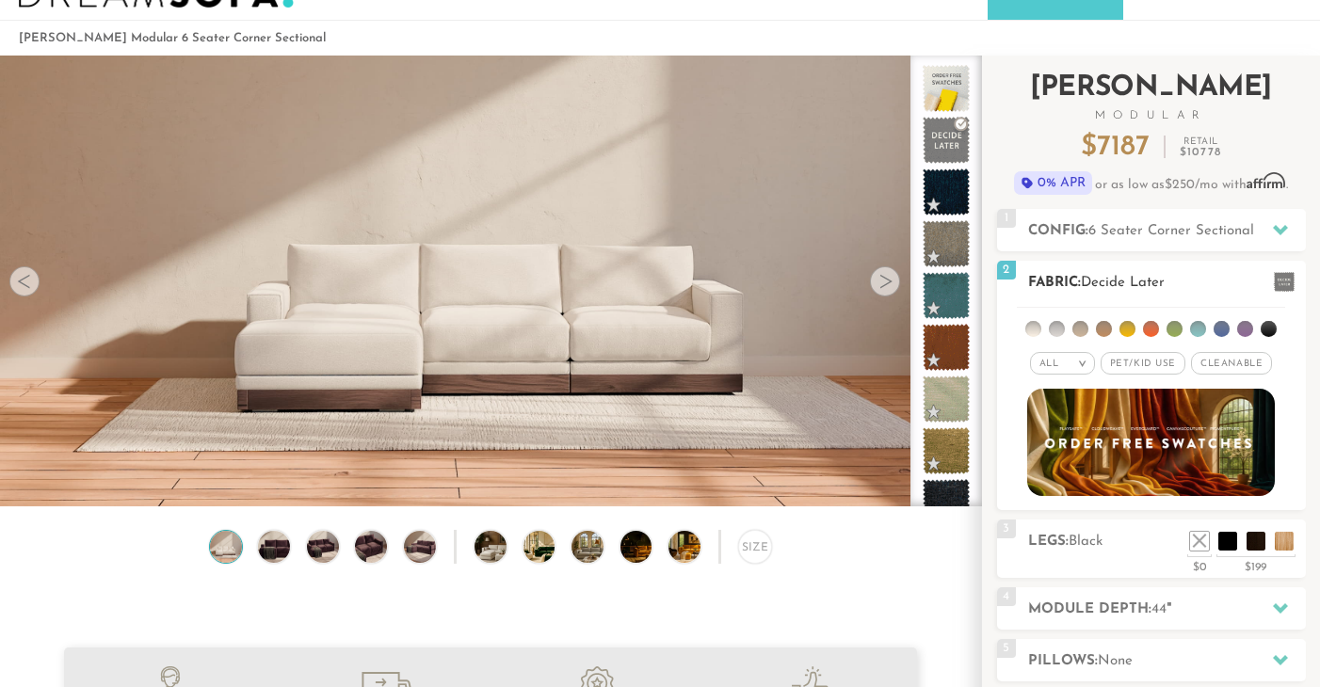
click at [1040, 331] on li at bounding box center [1033, 329] width 16 height 16
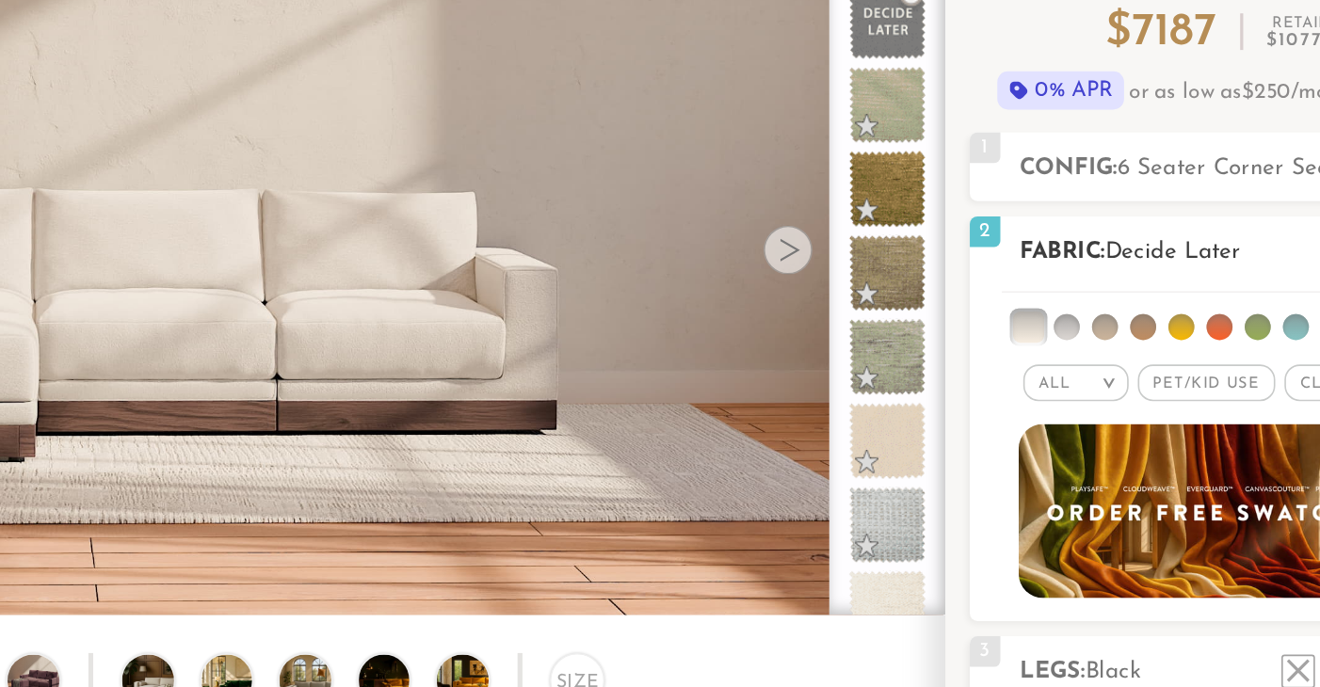
click at [1057, 330] on li at bounding box center [1057, 329] width 16 height 16
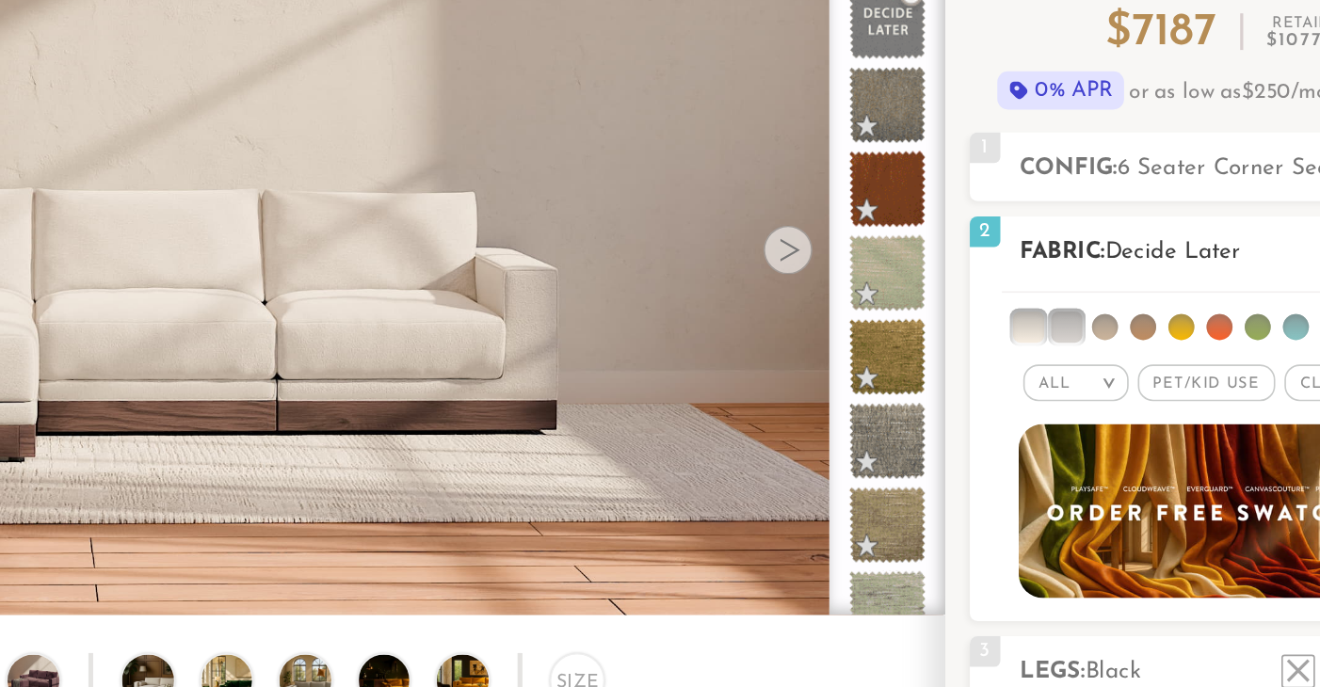
click at [1028, 334] on li at bounding box center [1032, 328] width 19 height 19
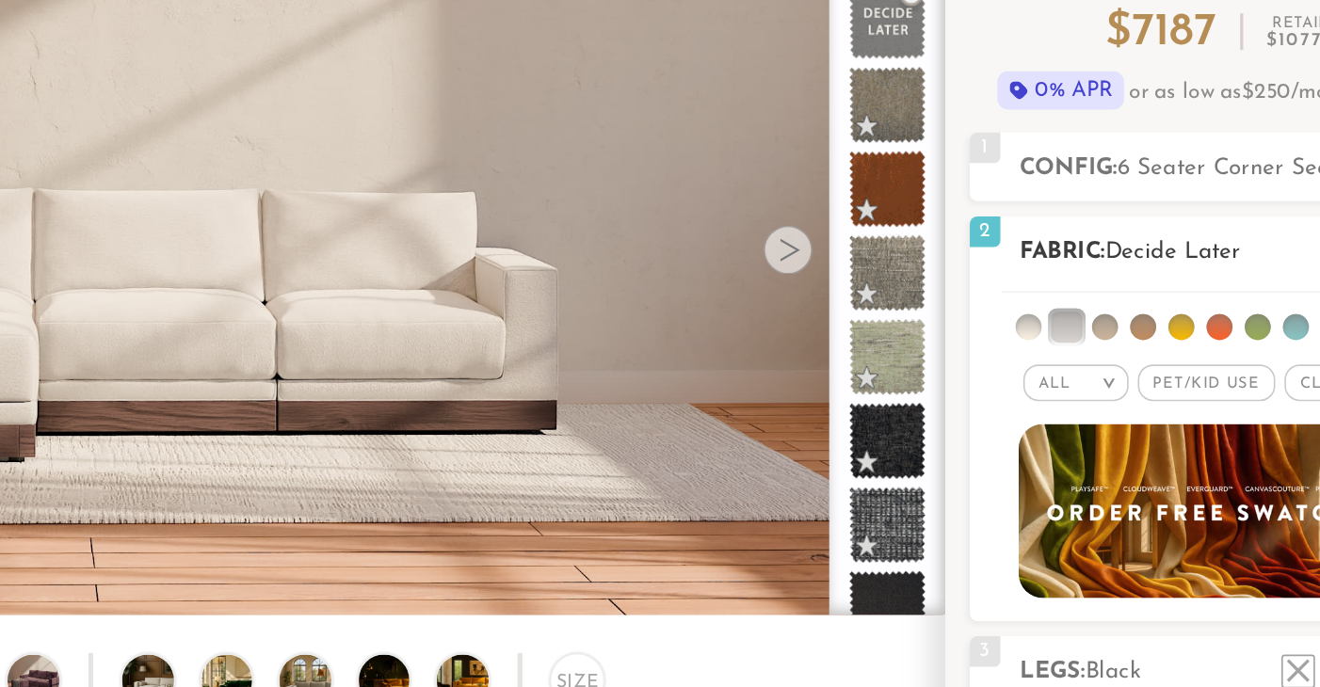
click at [1028, 334] on ul at bounding box center [1151, 325] width 268 height 35
click at [1061, 331] on li at bounding box center [1056, 328] width 19 height 19
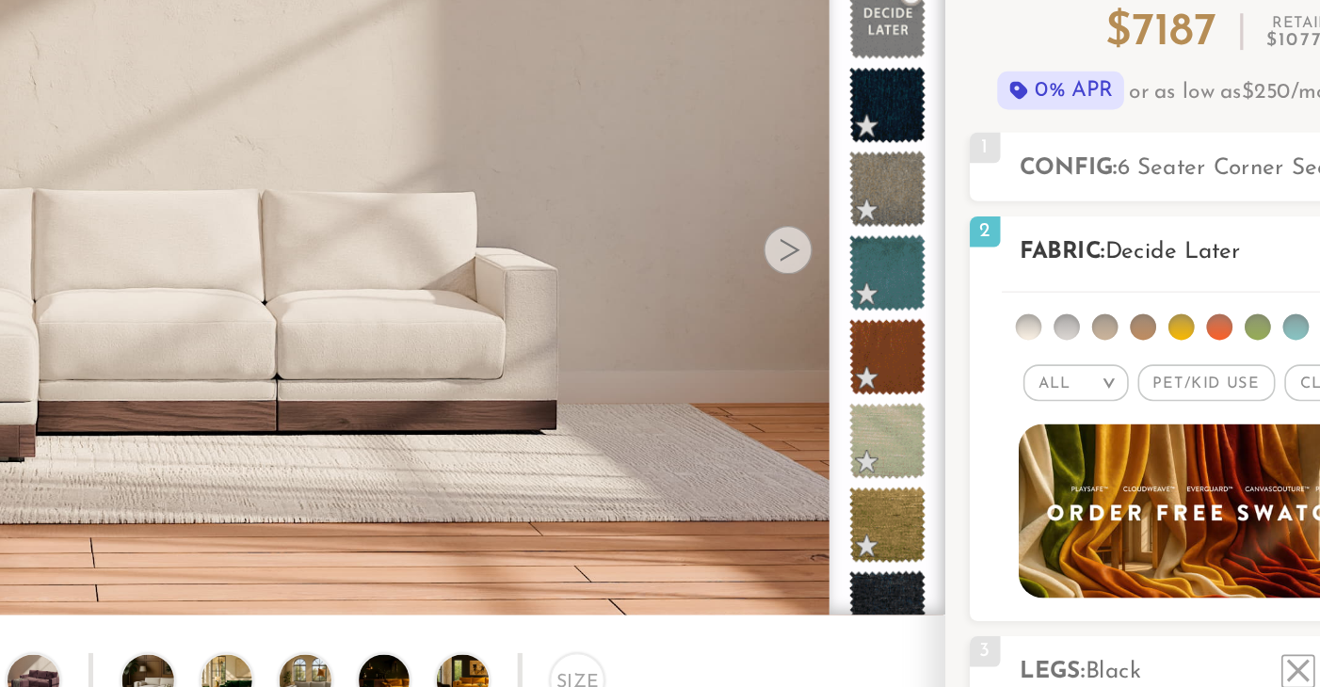
click at [1081, 327] on li at bounding box center [1080, 329] width 16 height 16
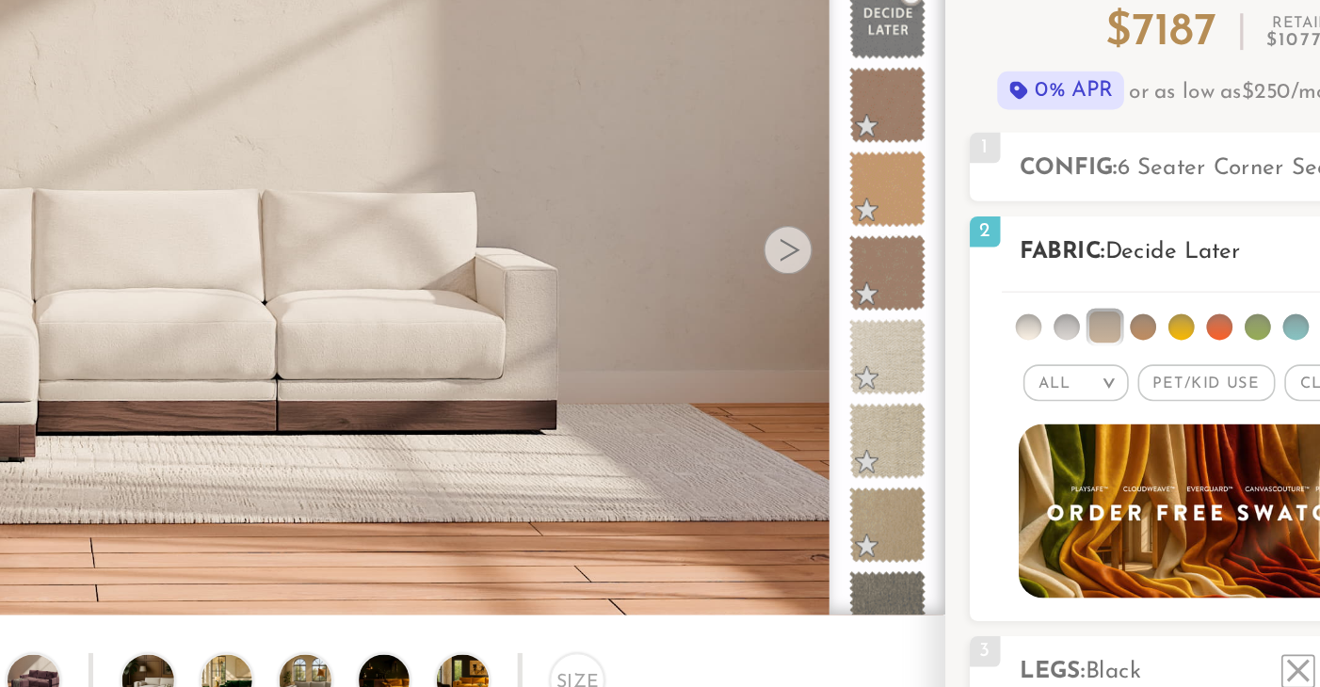
click at [1102, 329] on li at bounding box center [1104, 329] width 16 height 16
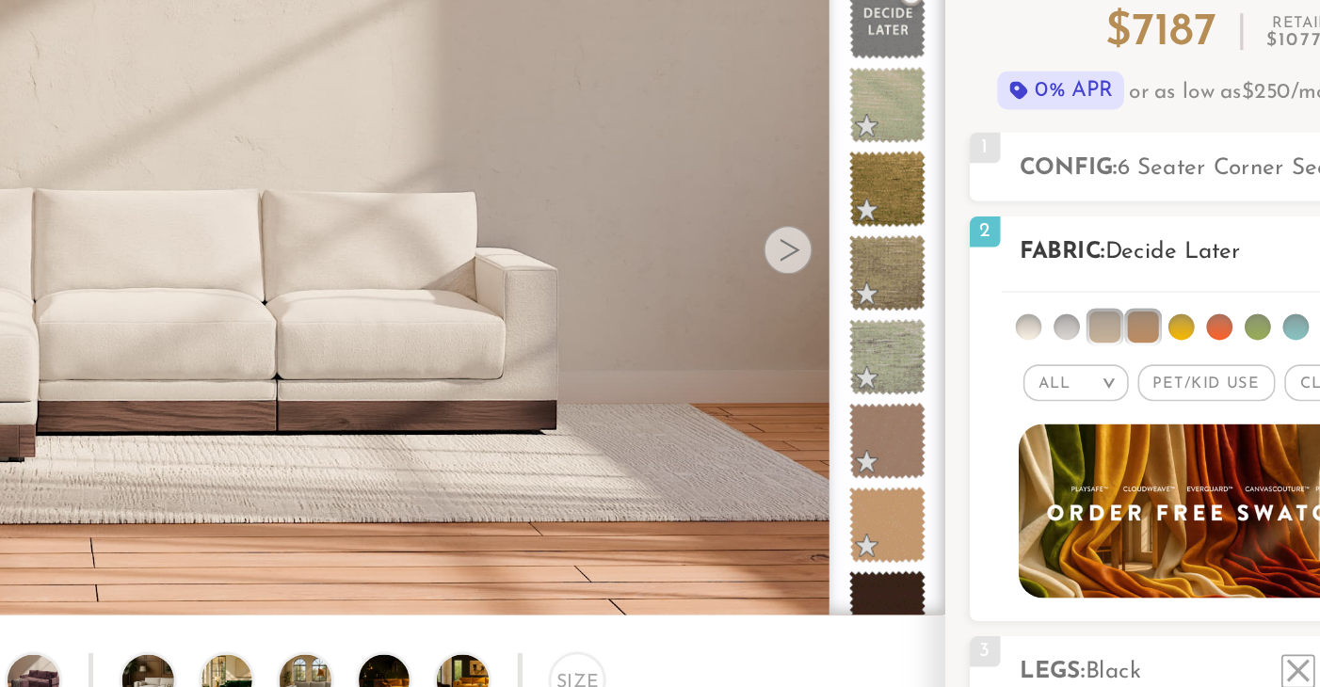
click at [1053, 331] on li at bounding box center [1057, 329] width 16 height 16
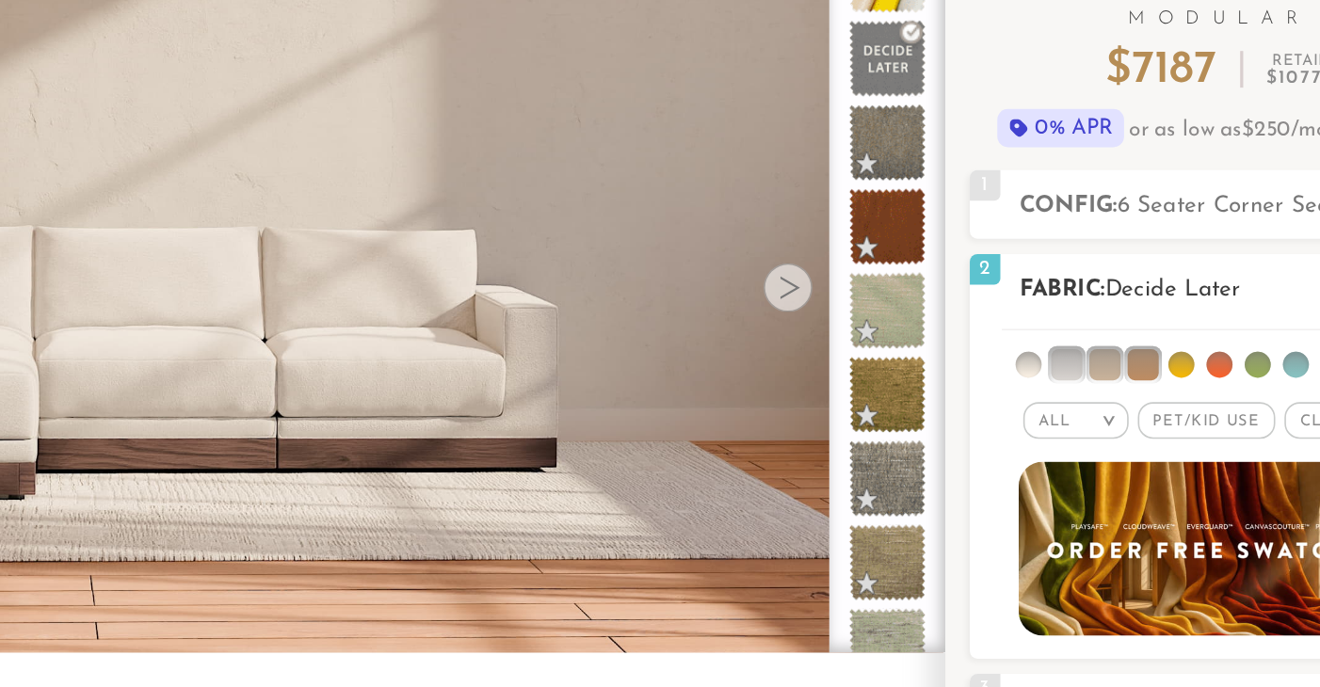
click at [1035, 331] on li at bounding box center [1033, 329] width 16 height 16
click at [1035, 329] on li at bounding box center [1032, 328] width 19 height 19
click at [1035, 329] on li at bounding box center [1033, 329] width 16 height 16
click at [1082, 327] on li at bounding box center [1079, 328] width 19 height 19
click at [1082, 327] on li at bounding box center [1080, 329] width 16 height 16
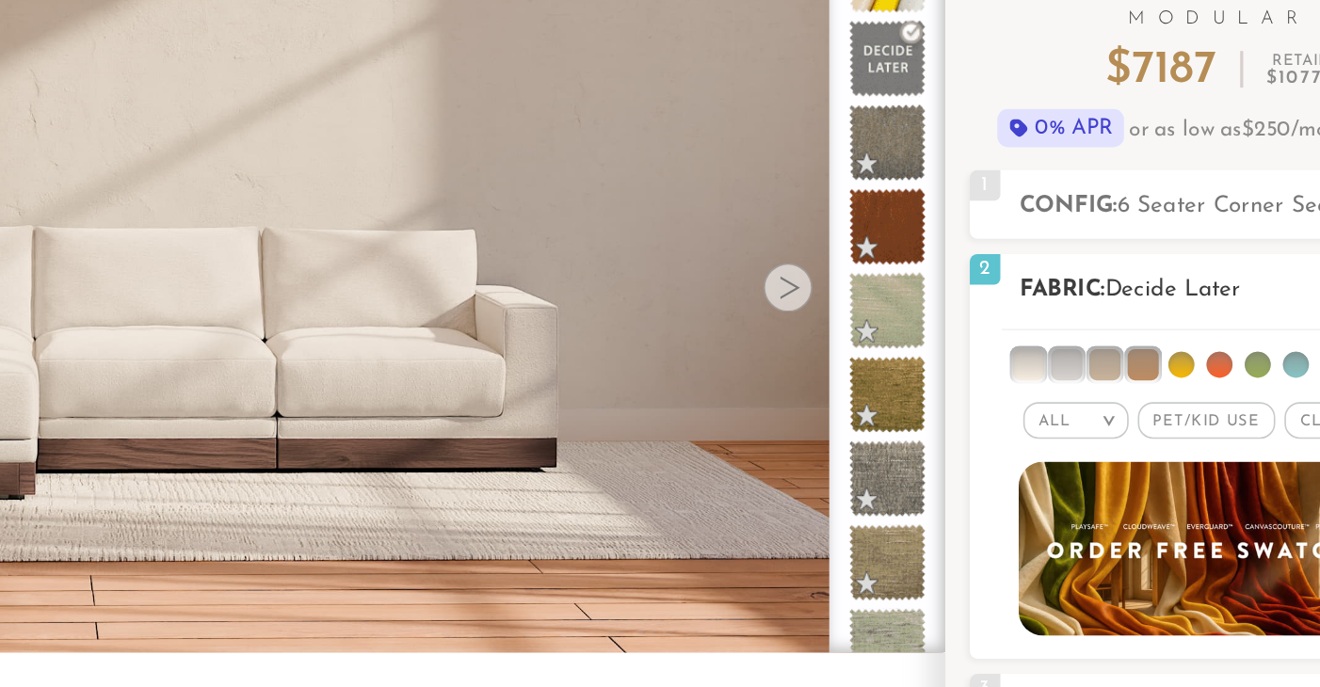
click at [1056, 329] on li at bounding box center [1056, 328] width 19 height 19
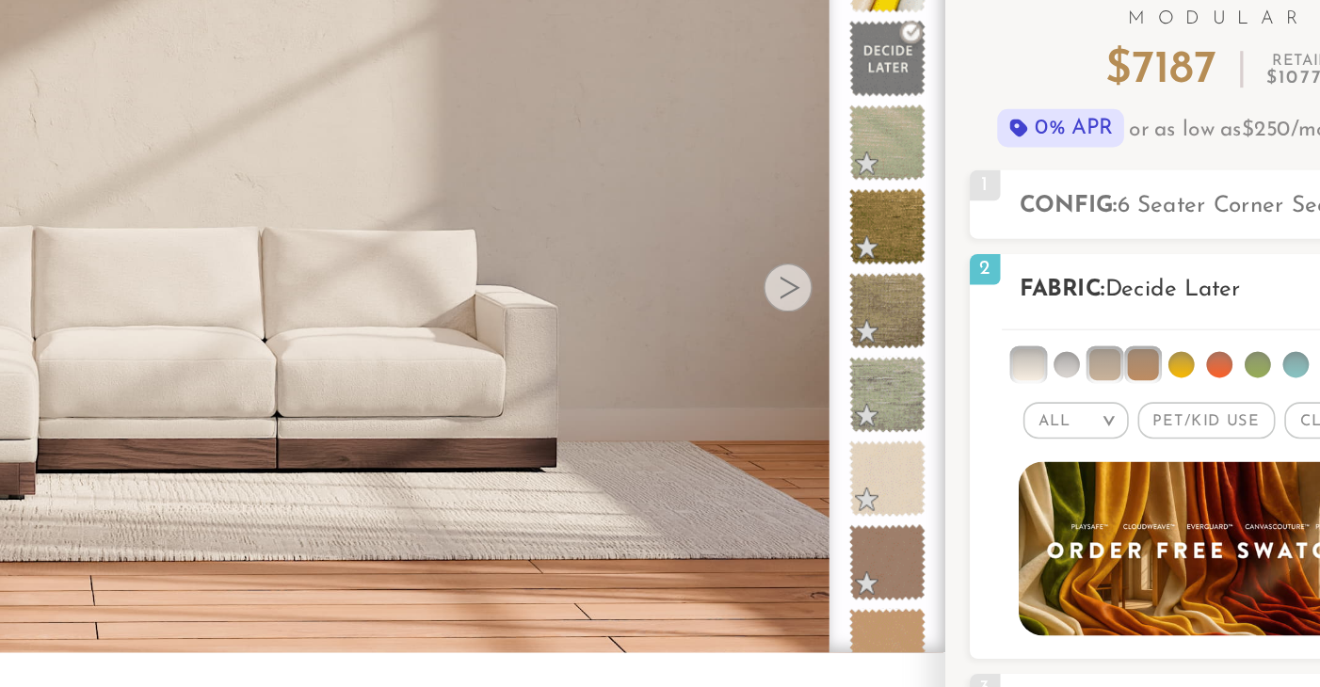
click at [1107, 326] on li at bounding box center [1103, 328] width 19 height 19
click at [1080, 324] on li at bounding box center [1079, 328] width 19 height 19
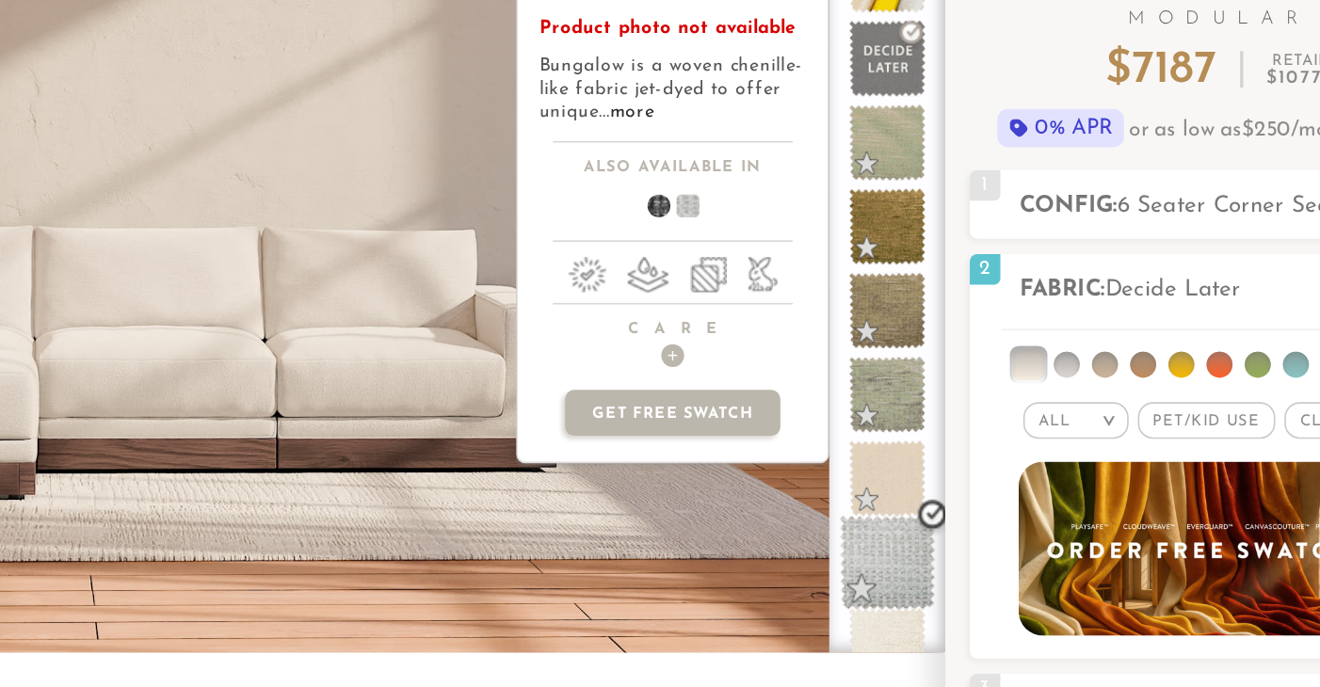
click at [942, 453] on span at bounding box center [946, 451] width 59 height 59
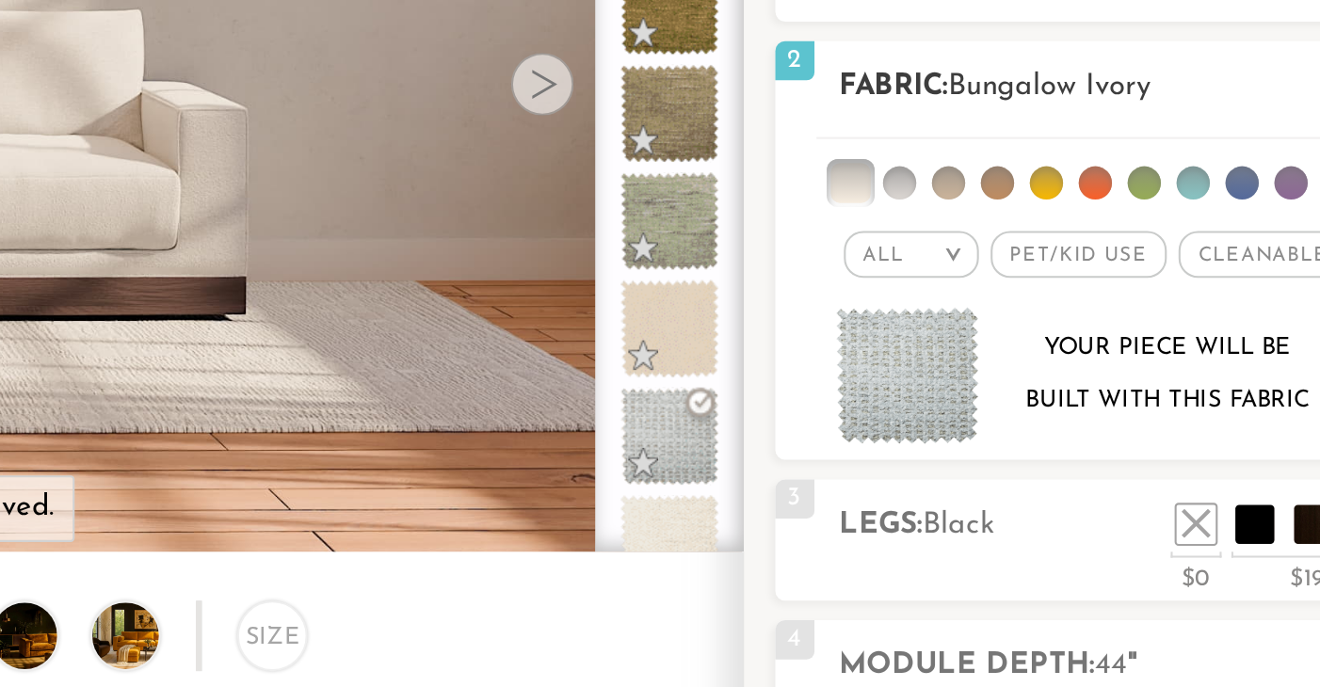
click at [1065, 425] on img at bounding box center [1061, 422] width 70 height 67
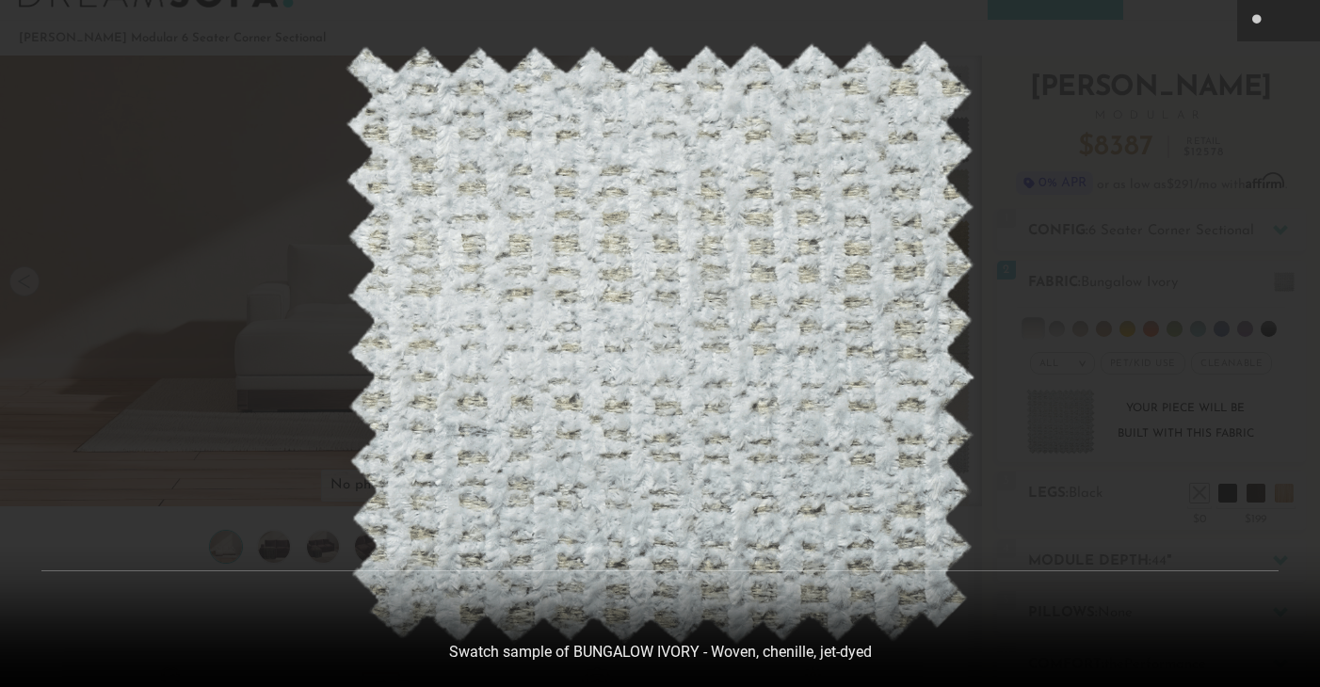
click at [1153, 164] on div at bounding box center [660, 343] width 1320 height 687
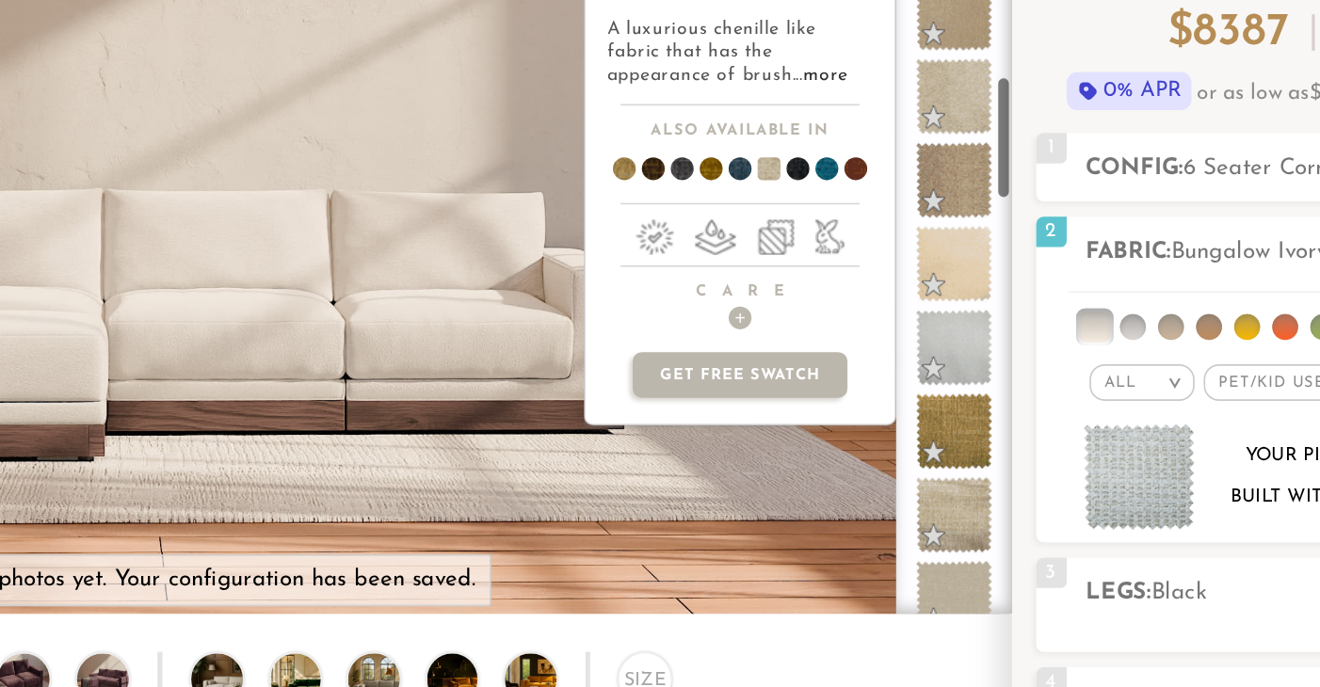
scroll to position [682, 0]
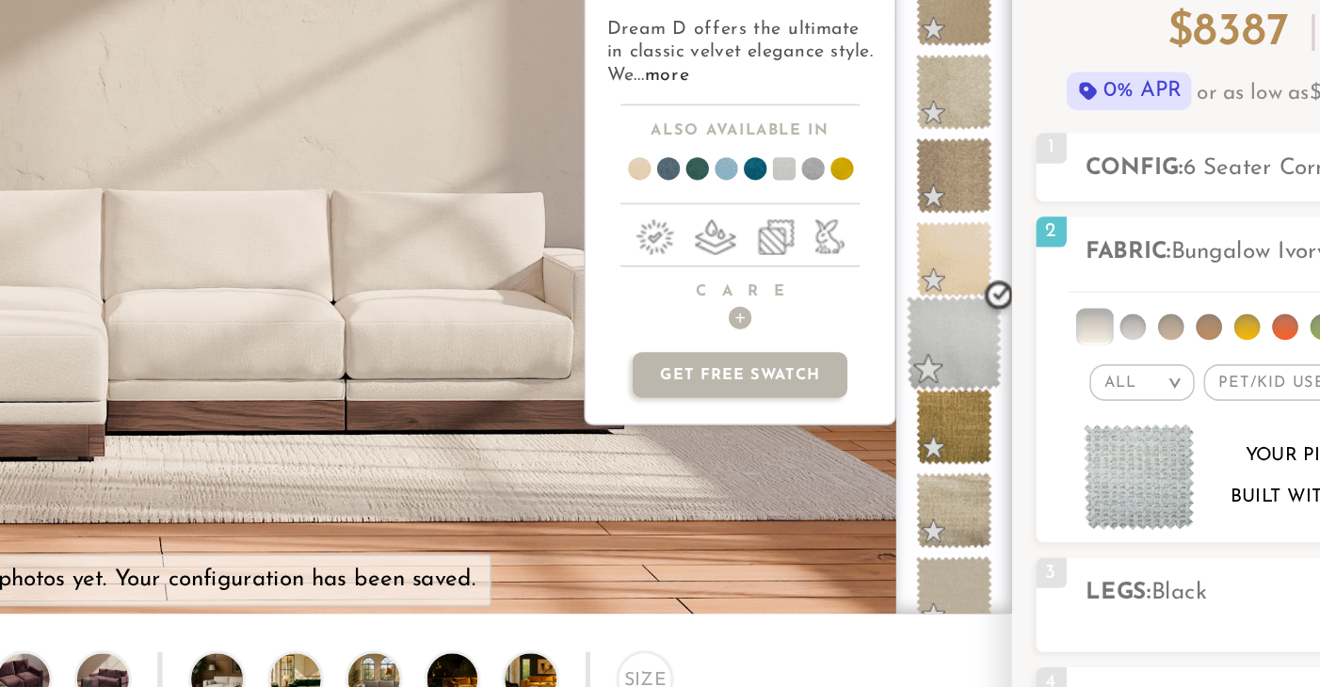
click at [948, 324] on span at bounding box center [946, 339] width 59 height 59
click at [950, 328] on span at bounding box center [946, 339] width 59 height 59
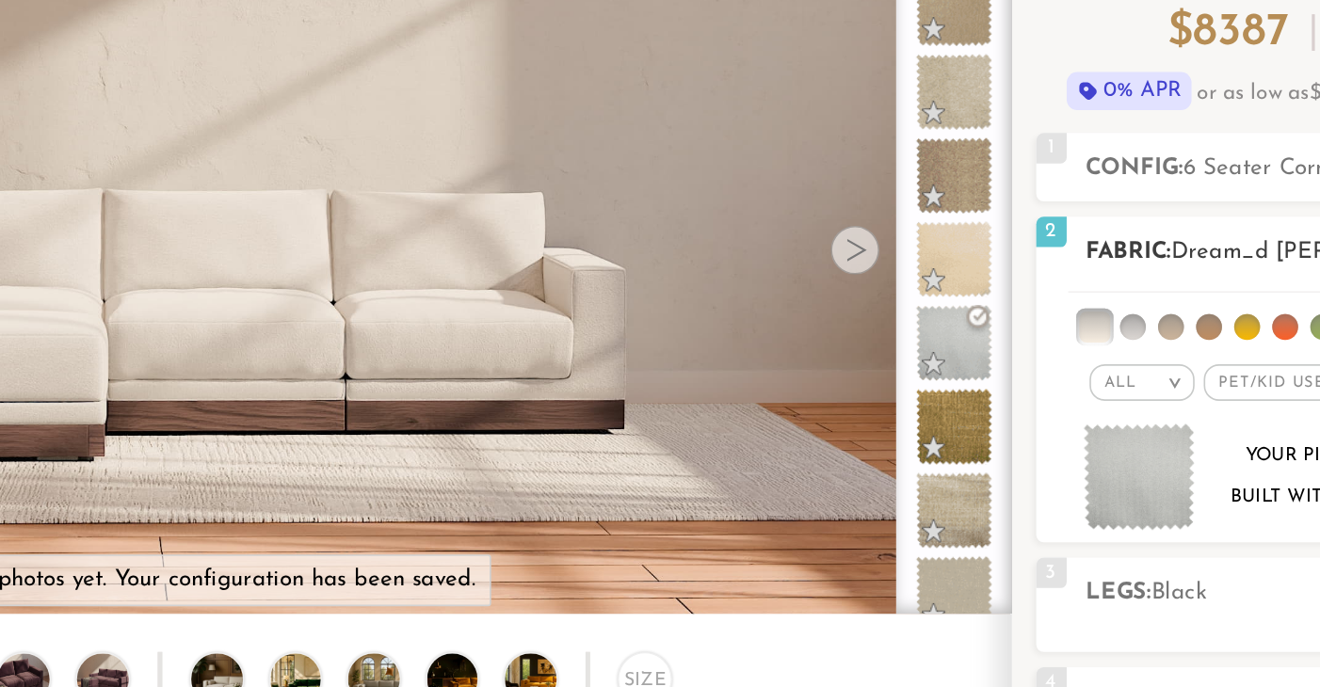
click at [1058, 416] on img at bounding box center [1061, 422] width 70 height 67
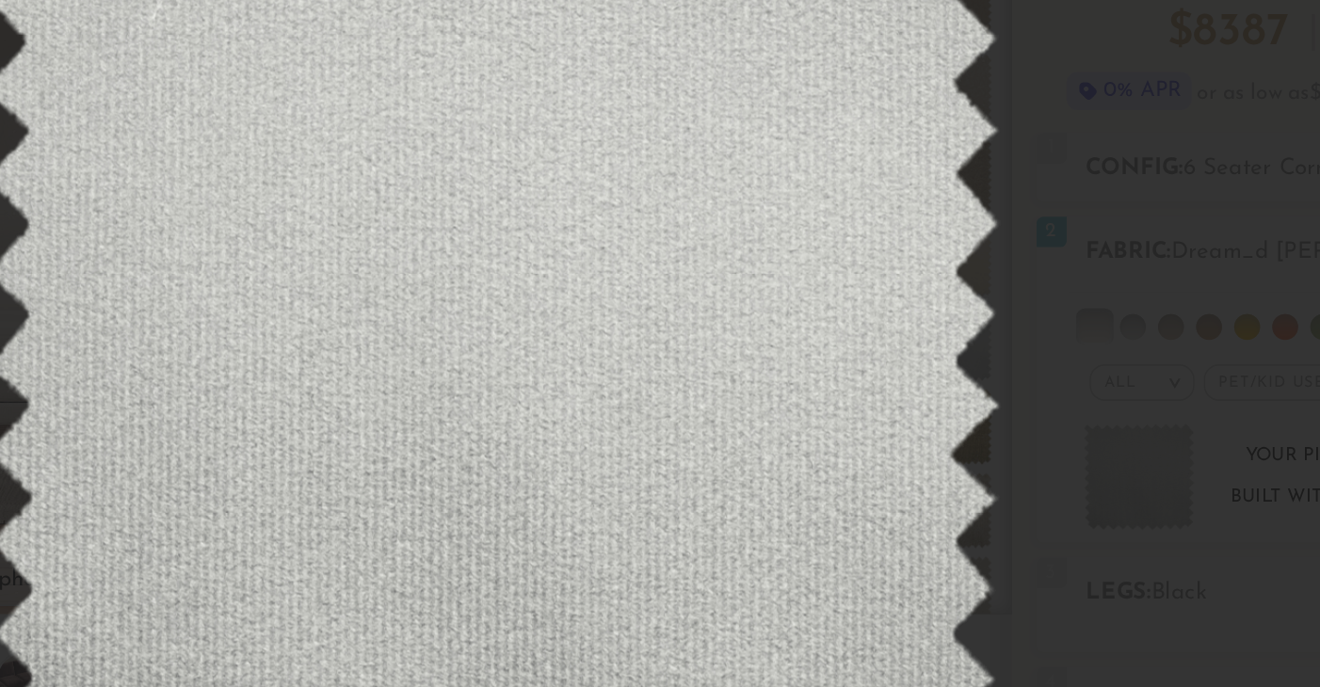
click at [985, 268] on div at bounding box center [660, 343] width 1320 height 687
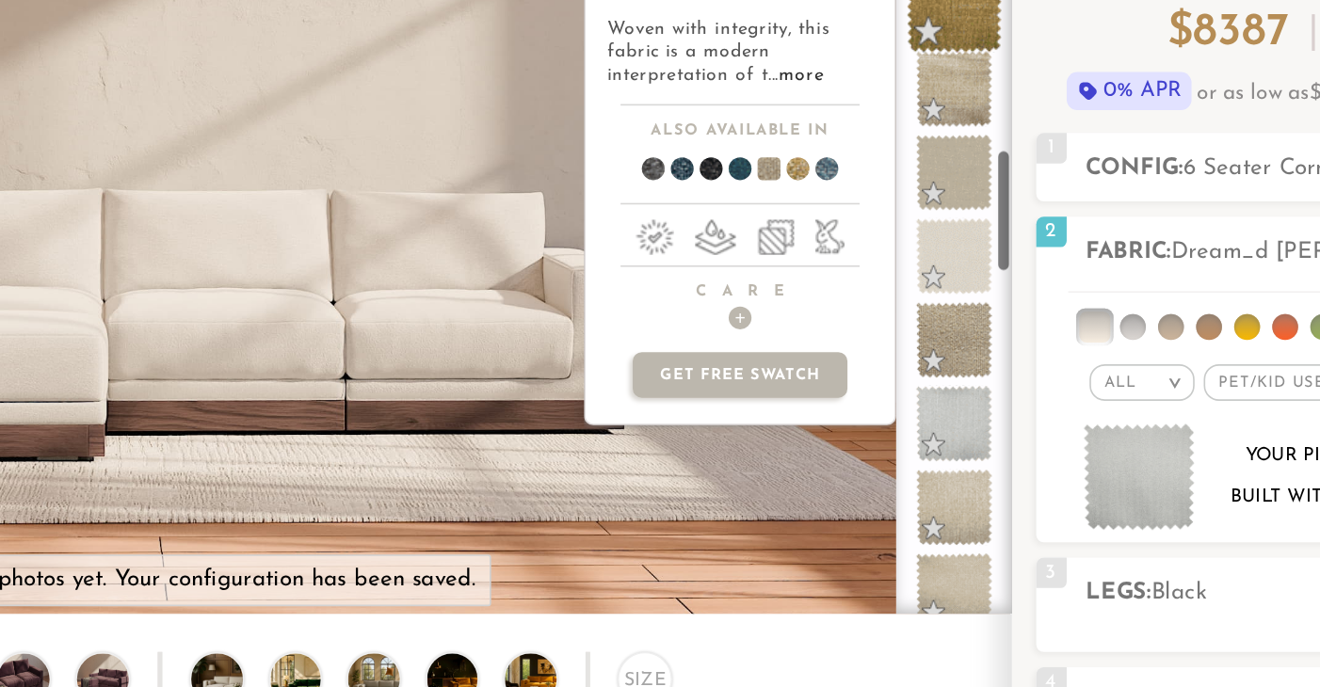
scroll to position [942, 0]
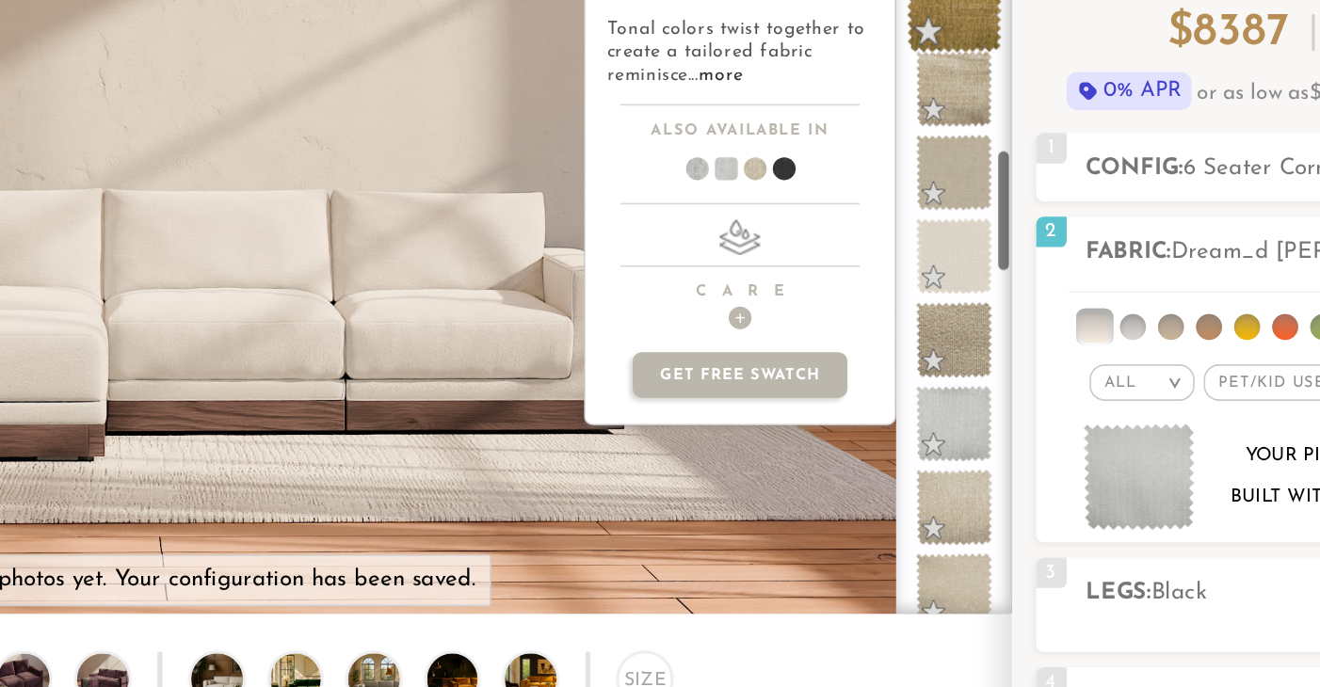
click at [946, 393] on span at bounding box center [946, 388] width 47 height 47
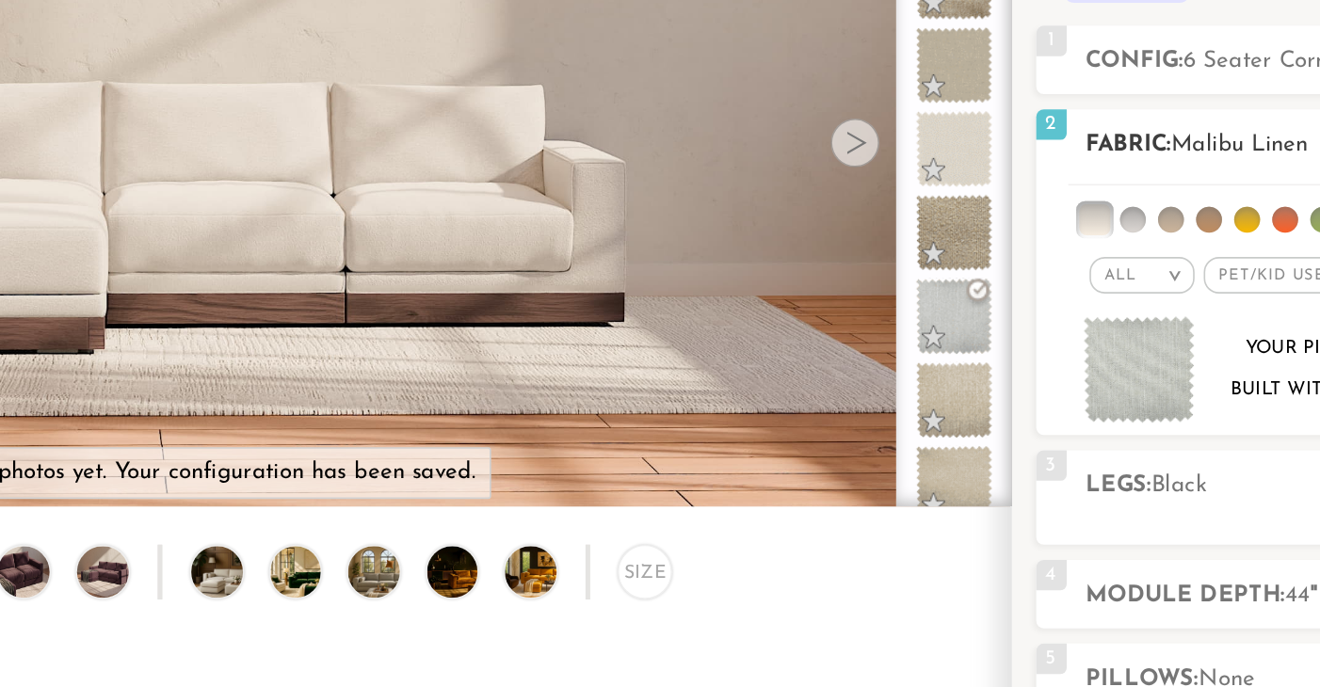
click at [1054, 425] on img at bounding box center [1061, 422] width 70 height 67
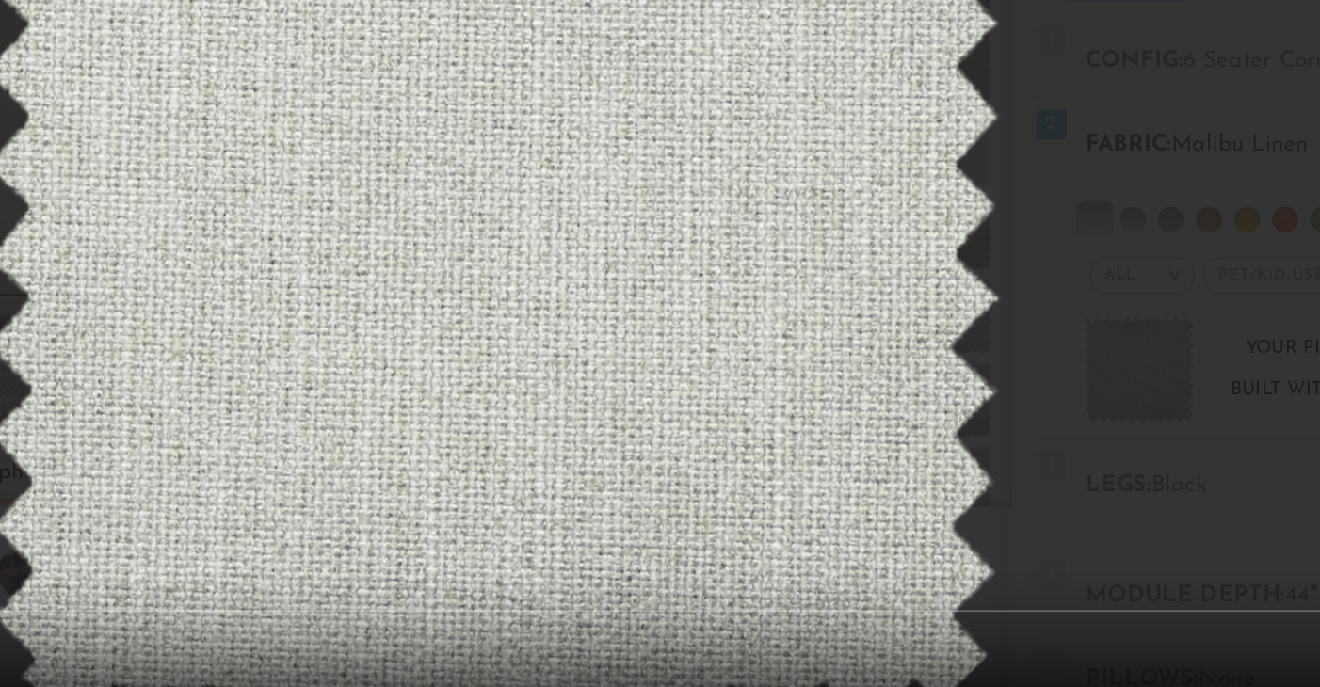
click at [1054, 425] on div at bounding box center [660, 343] width 1320 height 687
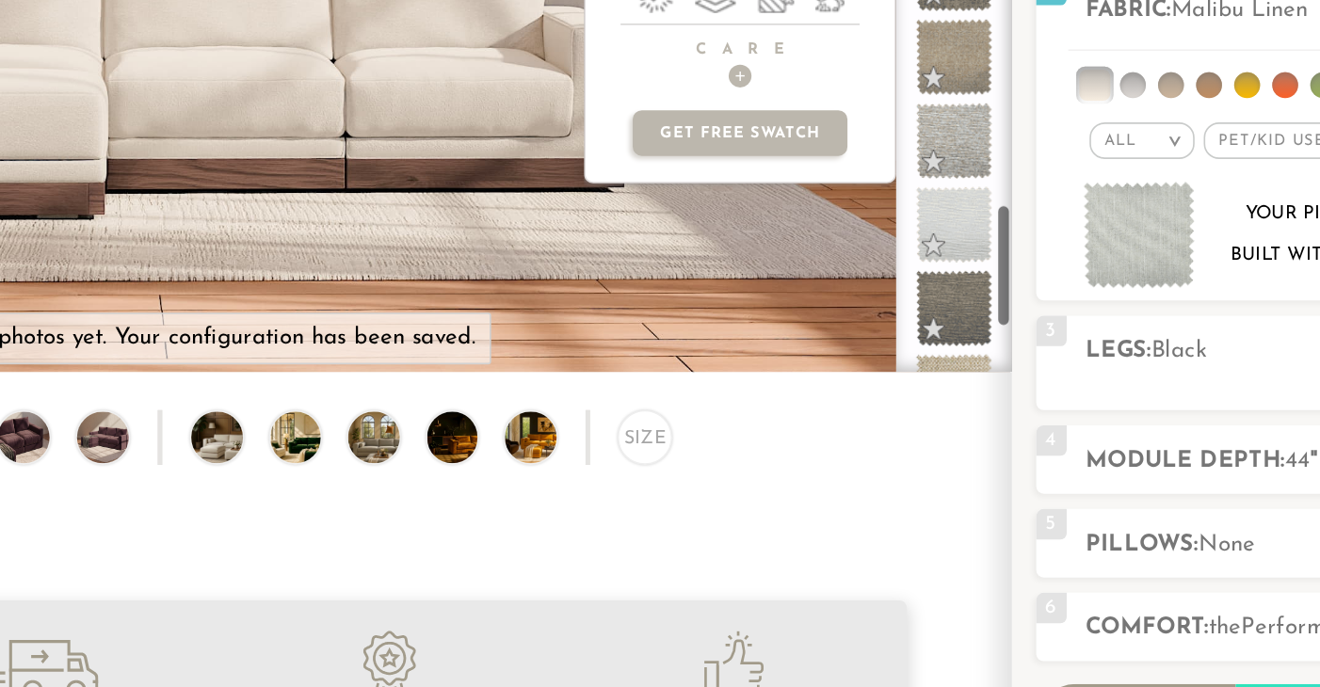
scroll to position [2004, 0]
click at [940, 401] on span at bounding box center [946, 400] width 59 height 59
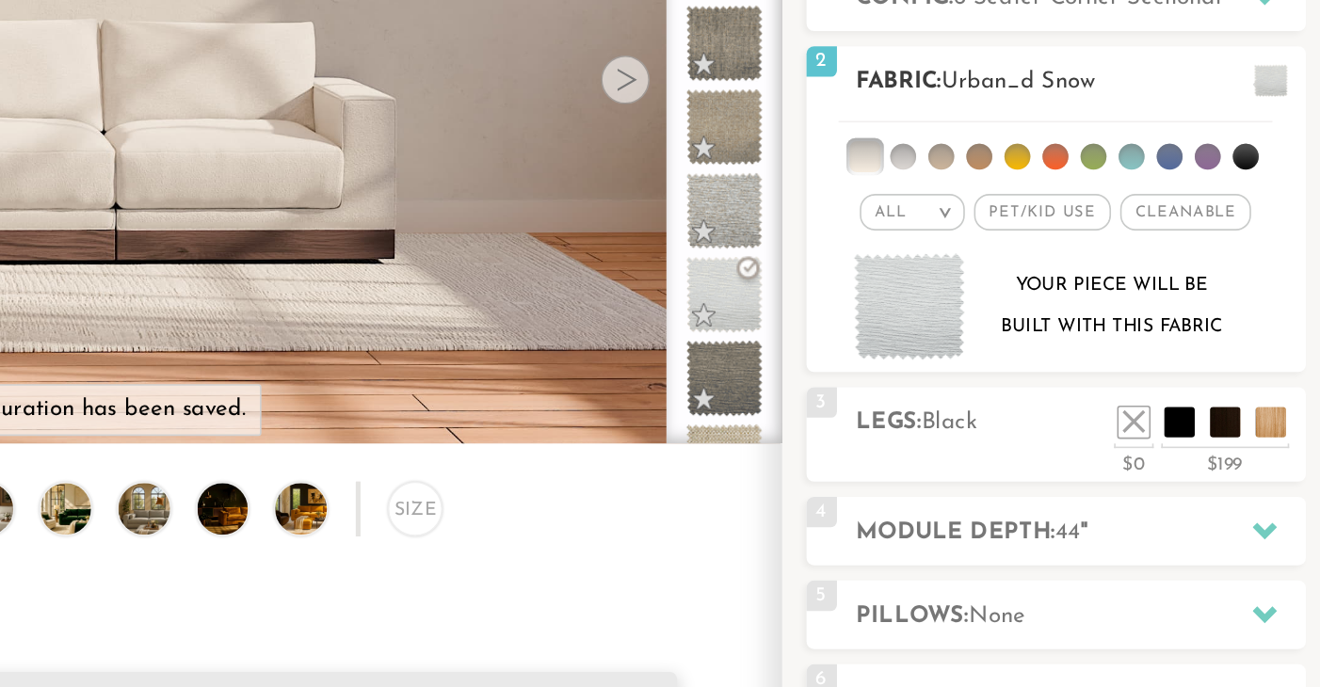
click at [1067, 403] on img at bounding box center [1061, 408] width 70 height 67
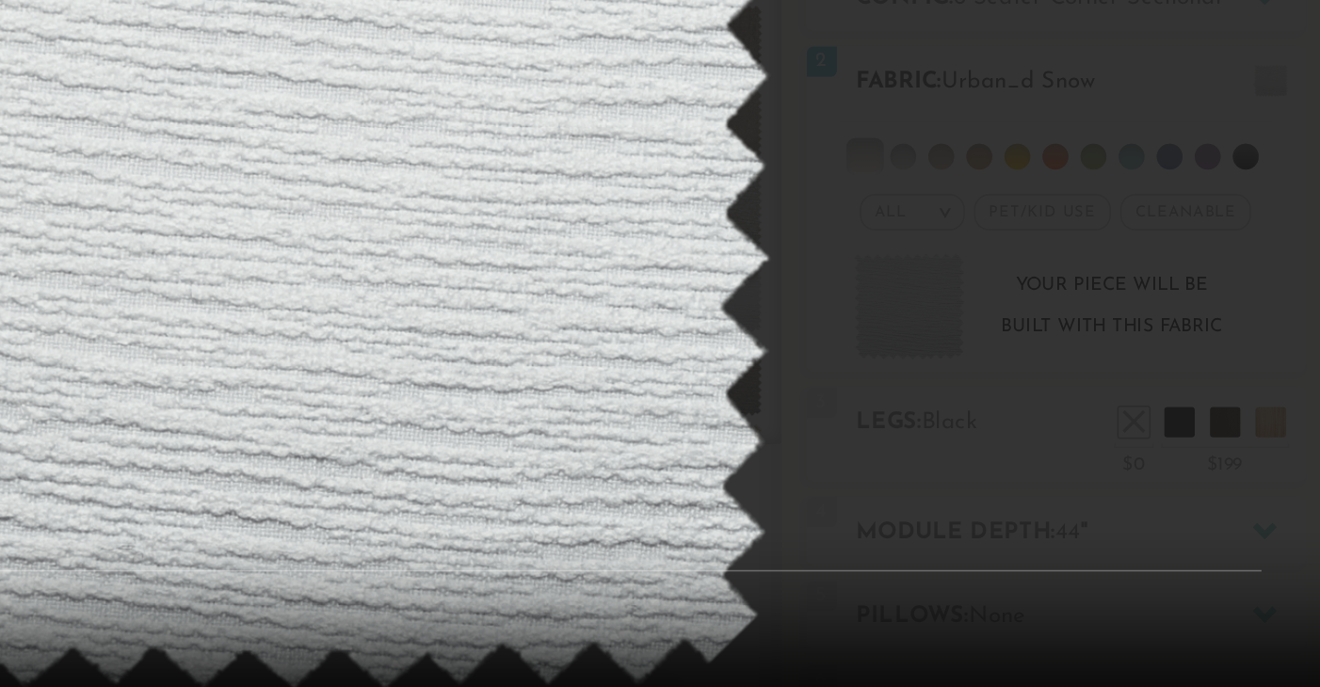
click at [1067, 403] on div at bounding box center [660, 343] width 1320 height 687
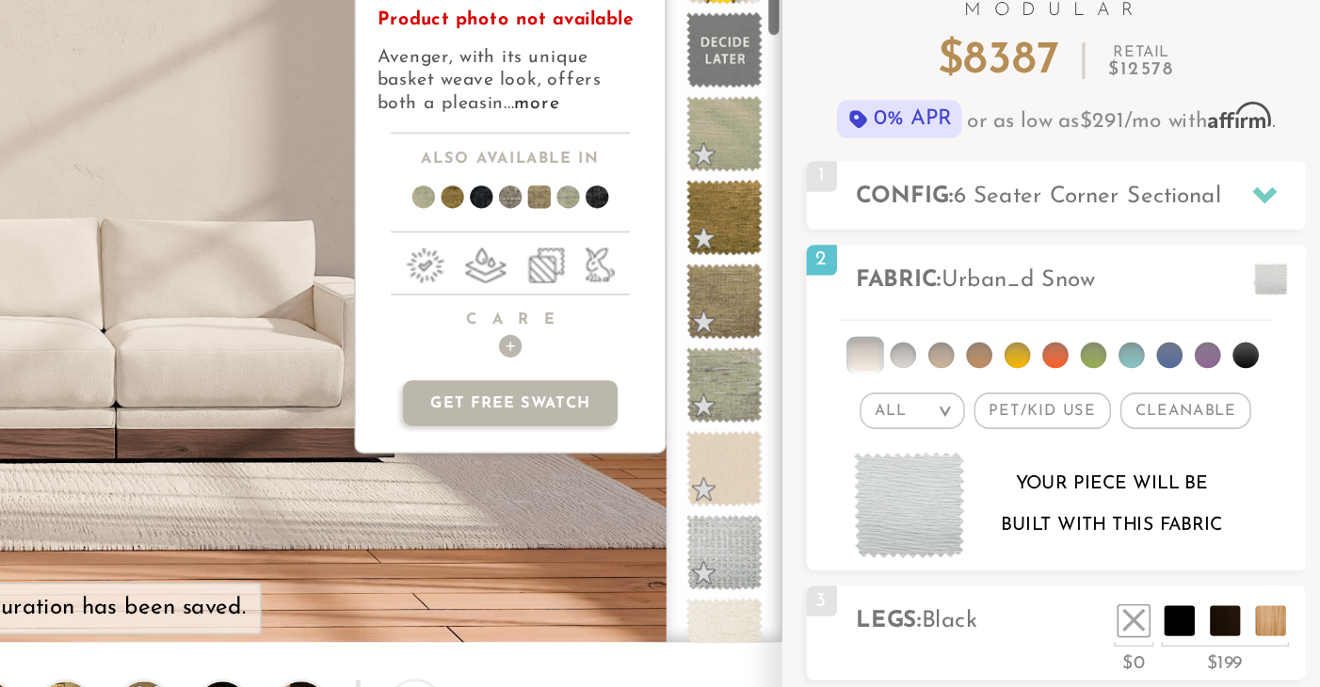
scroll to position [152, 0]
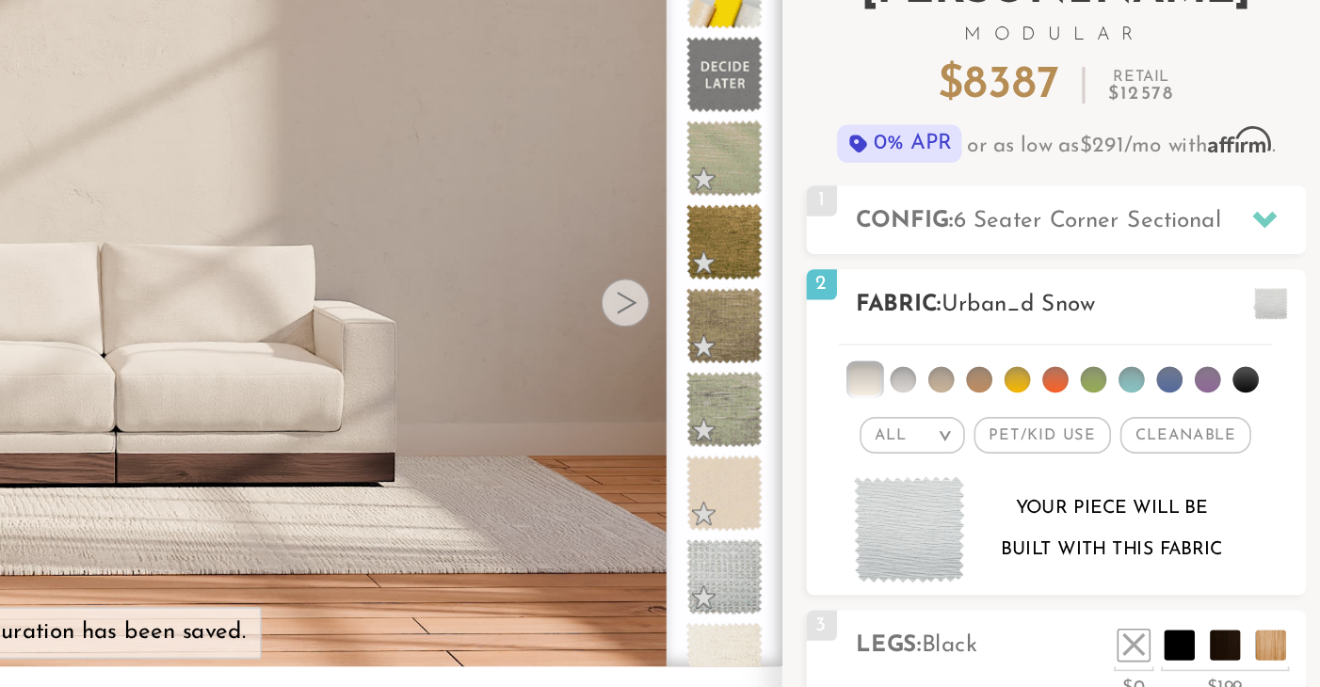
click at [1079, 270] on em ">" at bounding box center [1082, 269] width 14 height 9
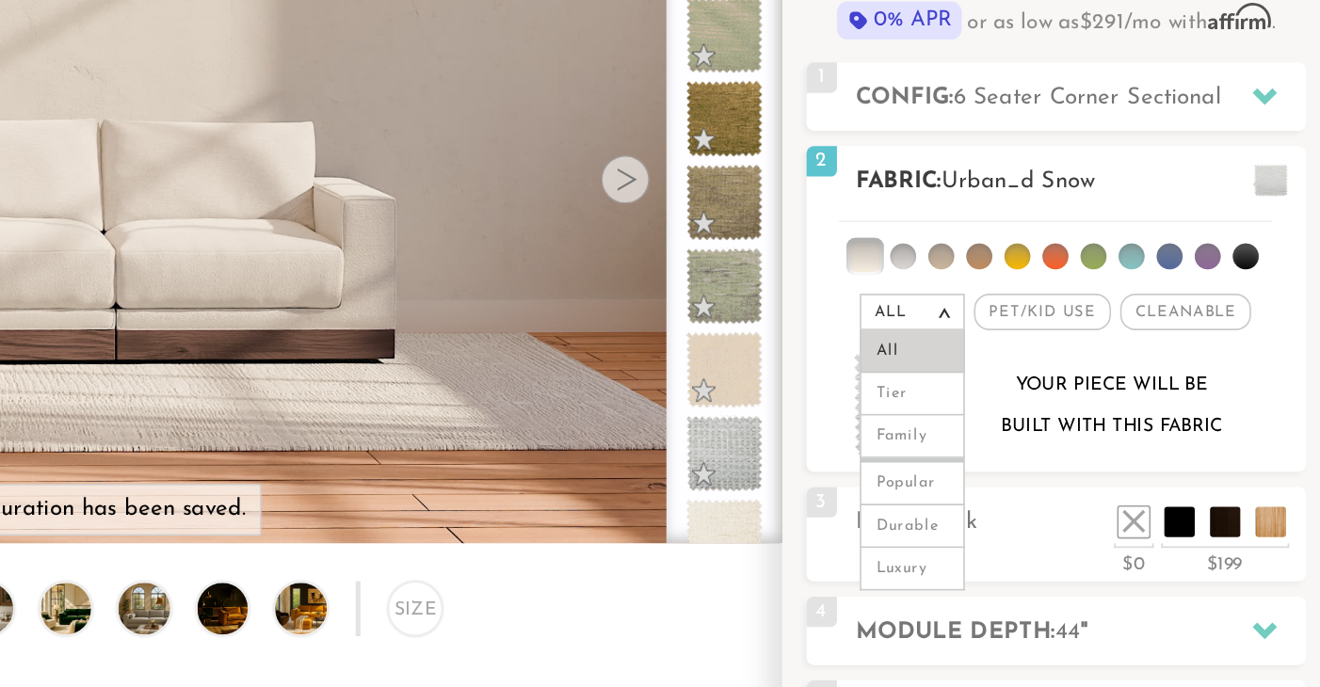
click at [1241, 267] on span "Cleanable x" at bounding box center [1231, 269] width 81 height 23
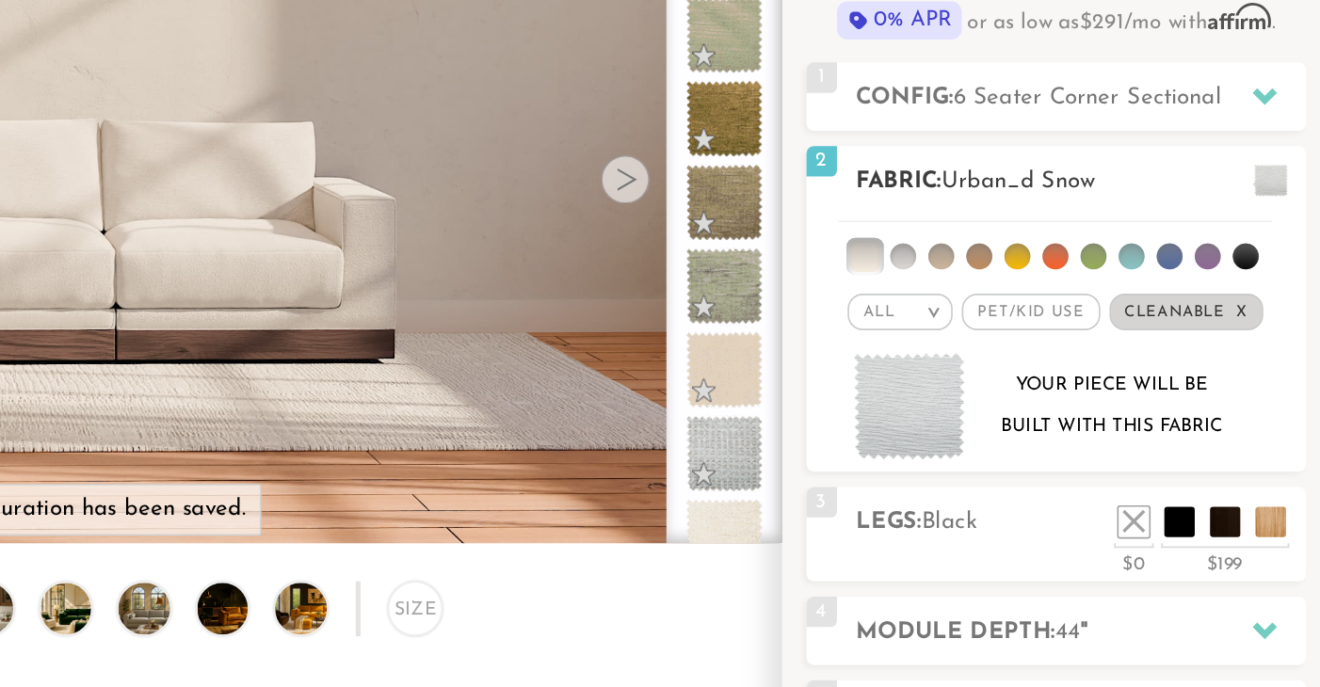
click at [1055, 234] on li at bounding box center [1057, 235] width 16 height 16
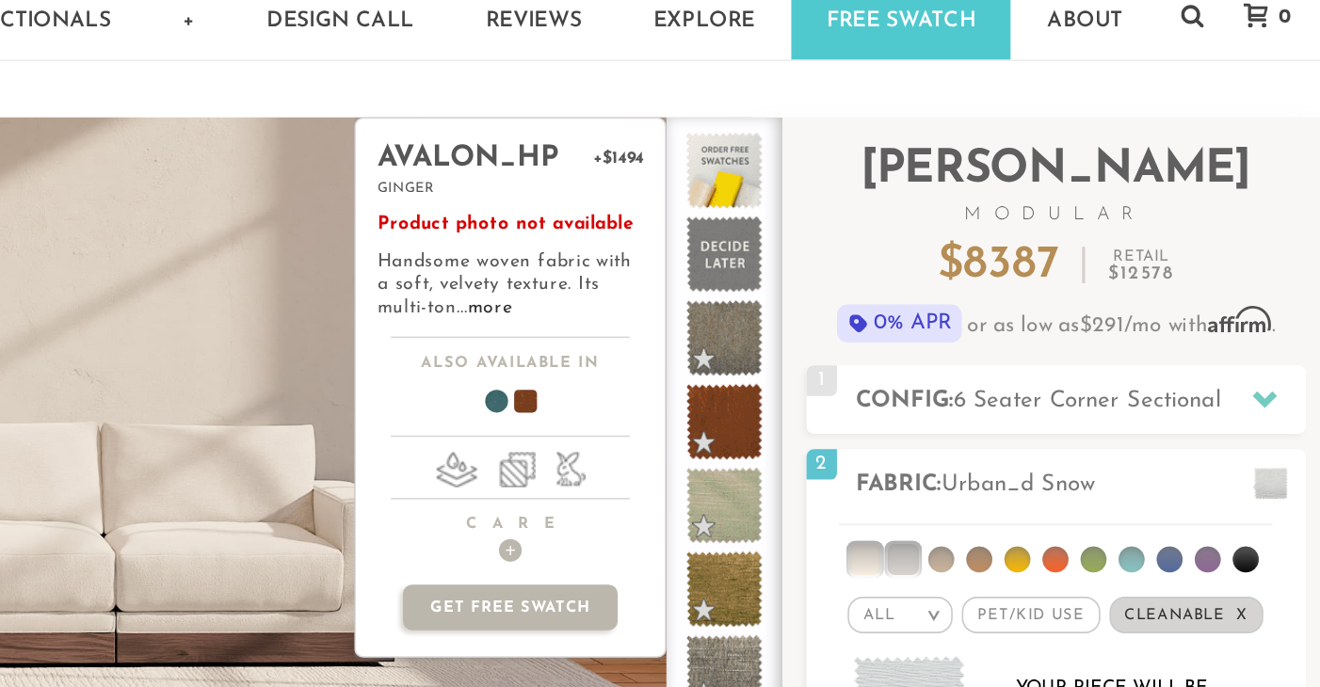
scroll to position [0, 0]
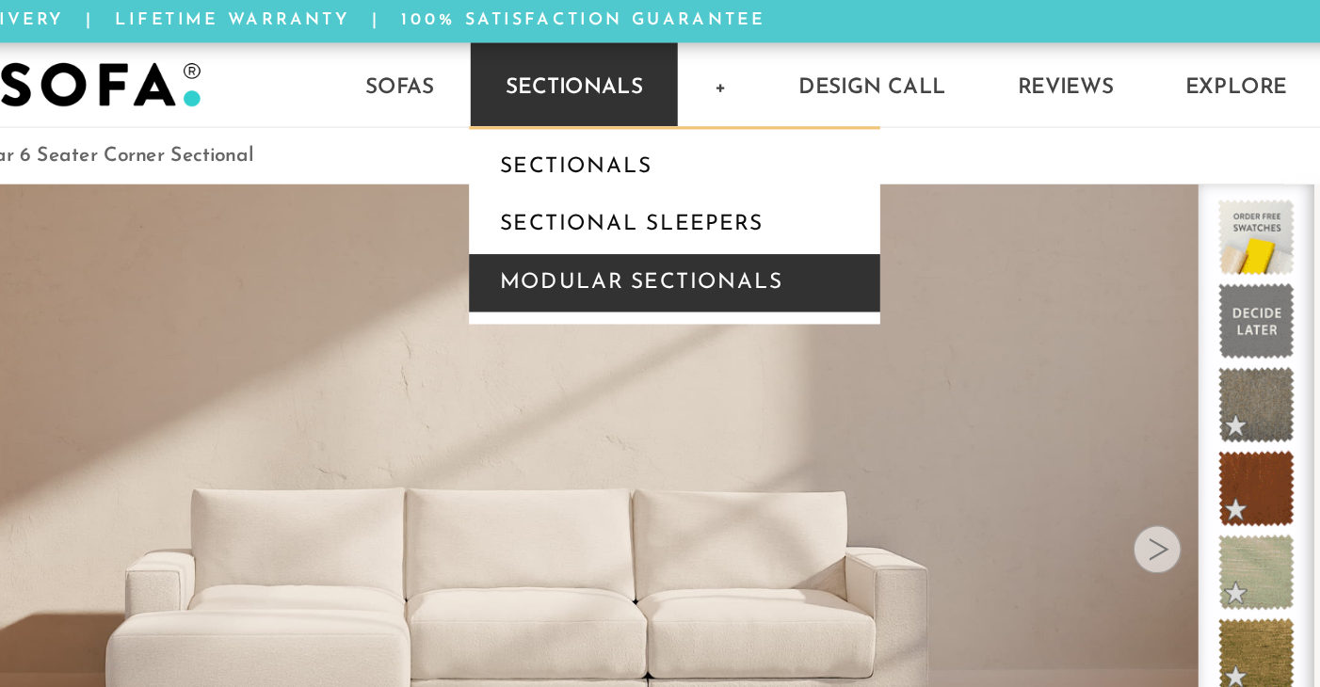
click at [569, 178] on link "Modular Sectionals" at bounding box center [586, 175] width 254 height 36
